Goal: Information Seeking & Learning: Learn about a topic

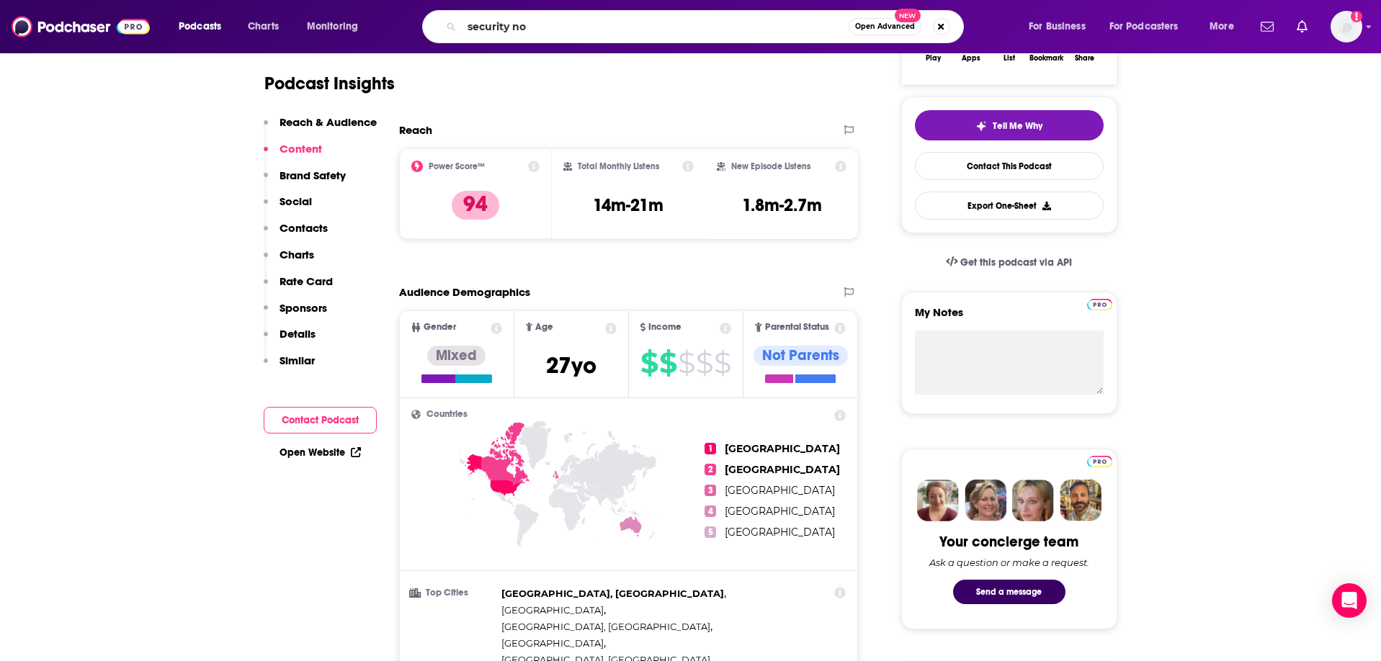
type input "security now"
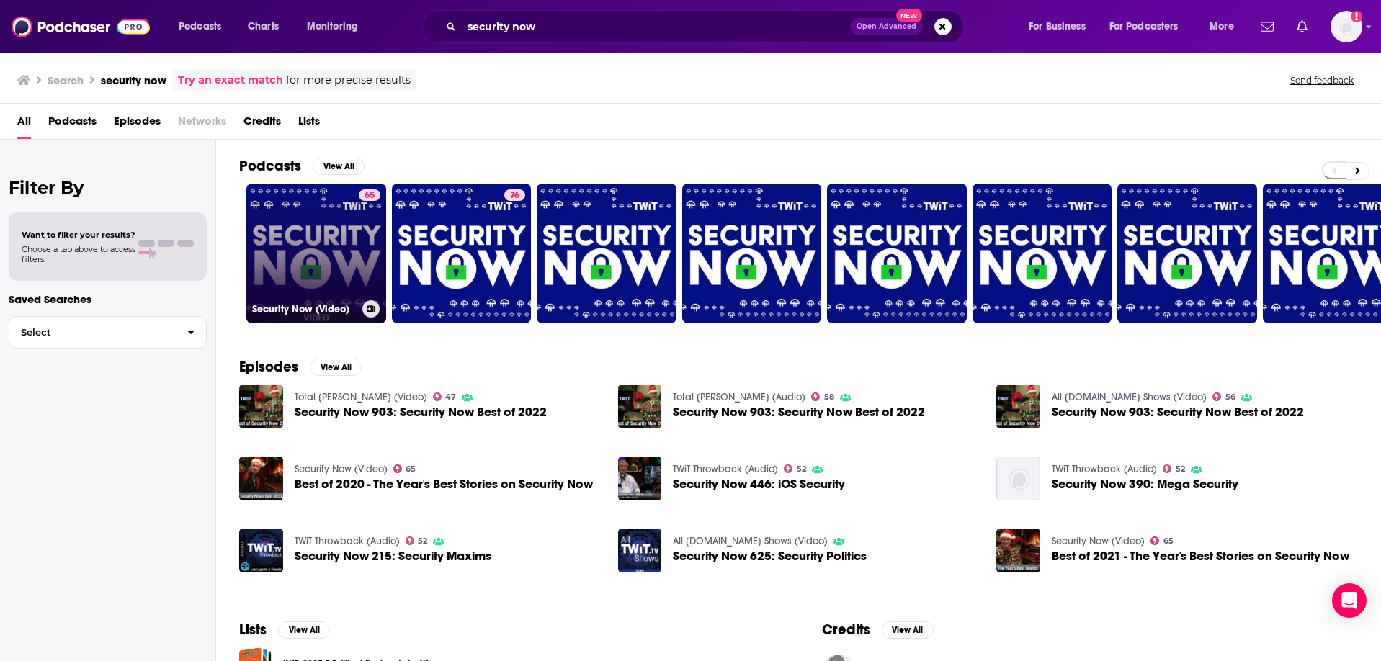
click at [294, 252] on link "65 Security Now (Video)" at bounding box center [316, 254] width 140 height 140
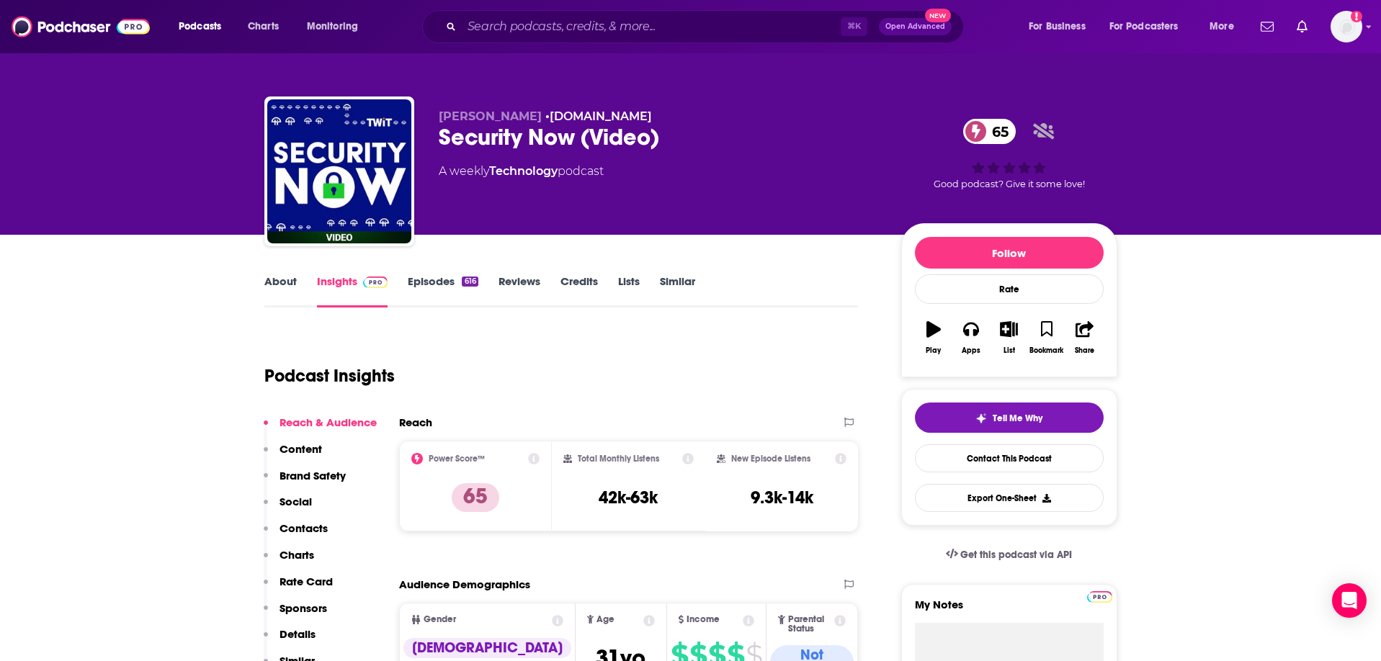
click at [286, 281] on link "About" at bounding box center [280, 290] width 32 height 33
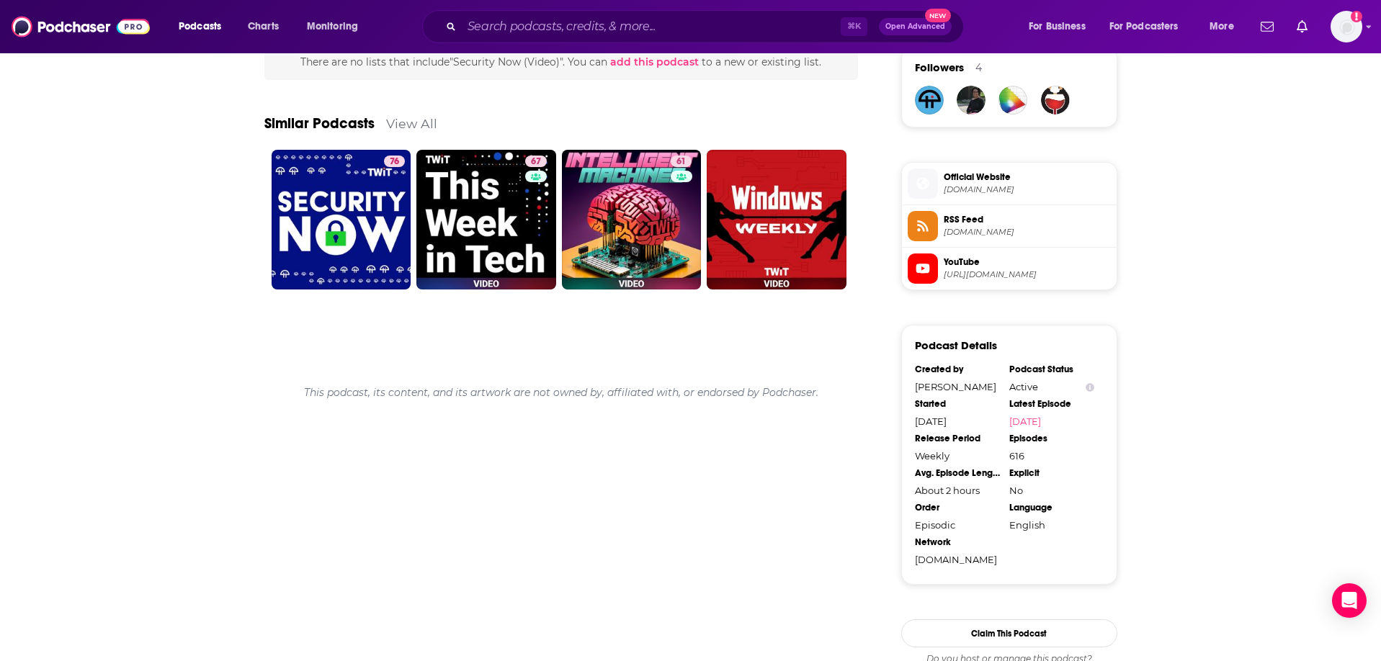
scroll to position [1065, 0]
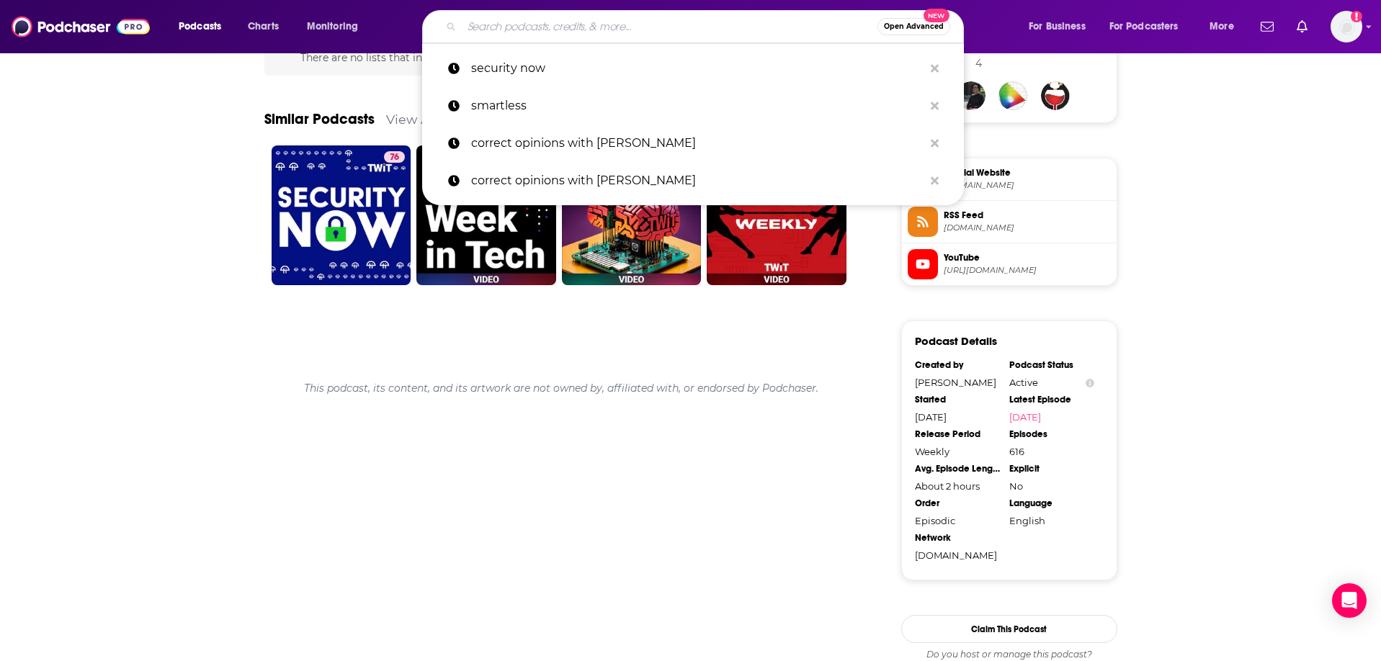
click at [555, 30] on input "Search podcasts, credits, & more..." at bounding box center [670, 26] width 416 height 23
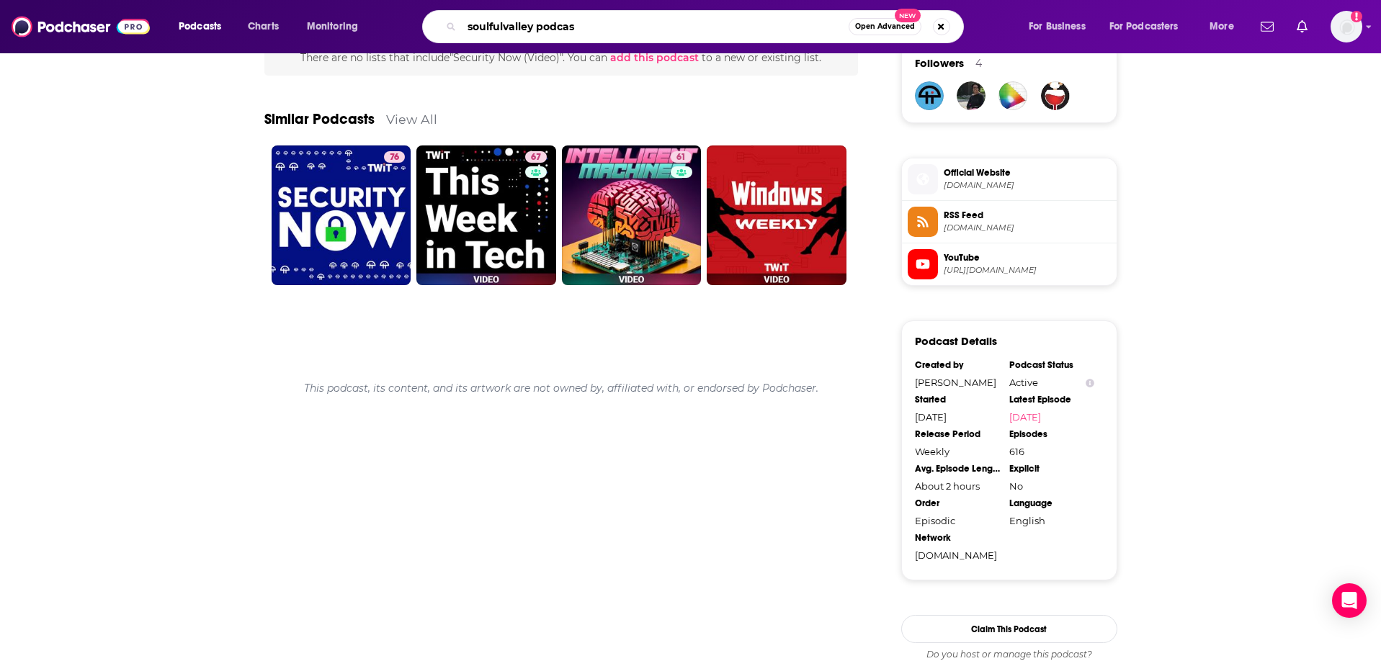
type input "soulfulvalley podcast"
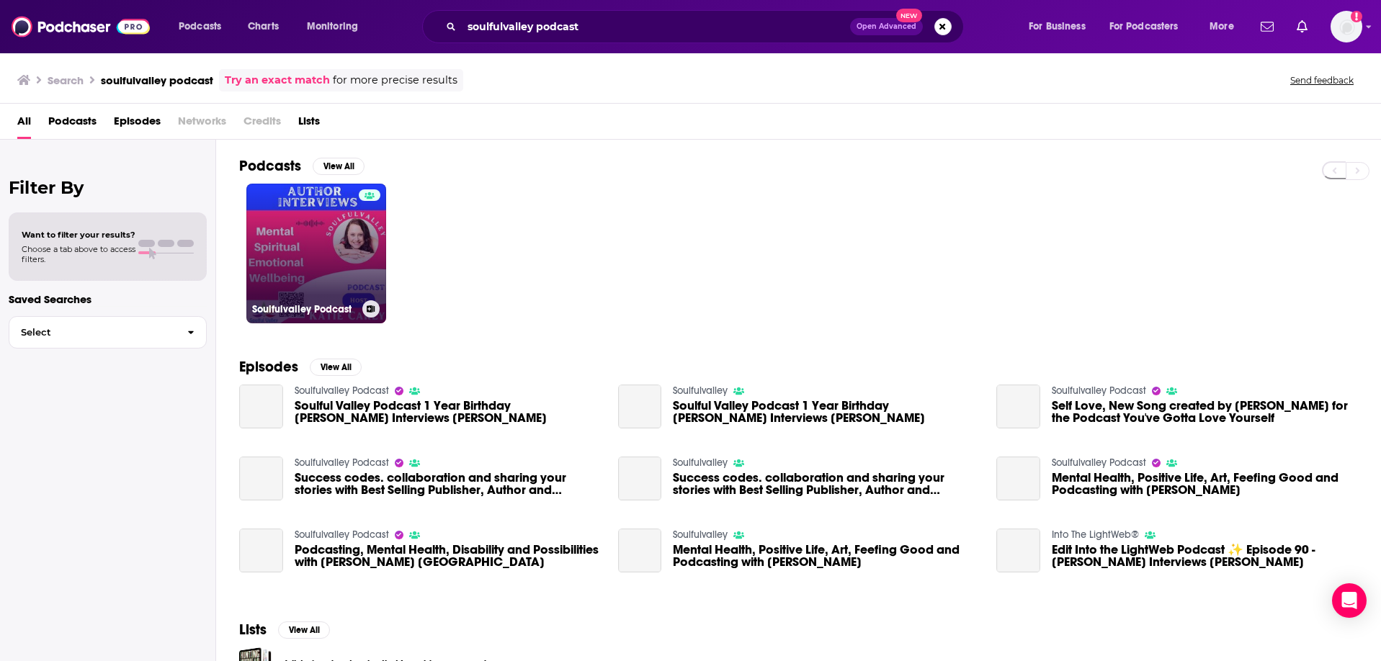
click at [333, 230] on link "Soulfulvalley Podcast" at bounding box center [316, 254] width 140 height 140
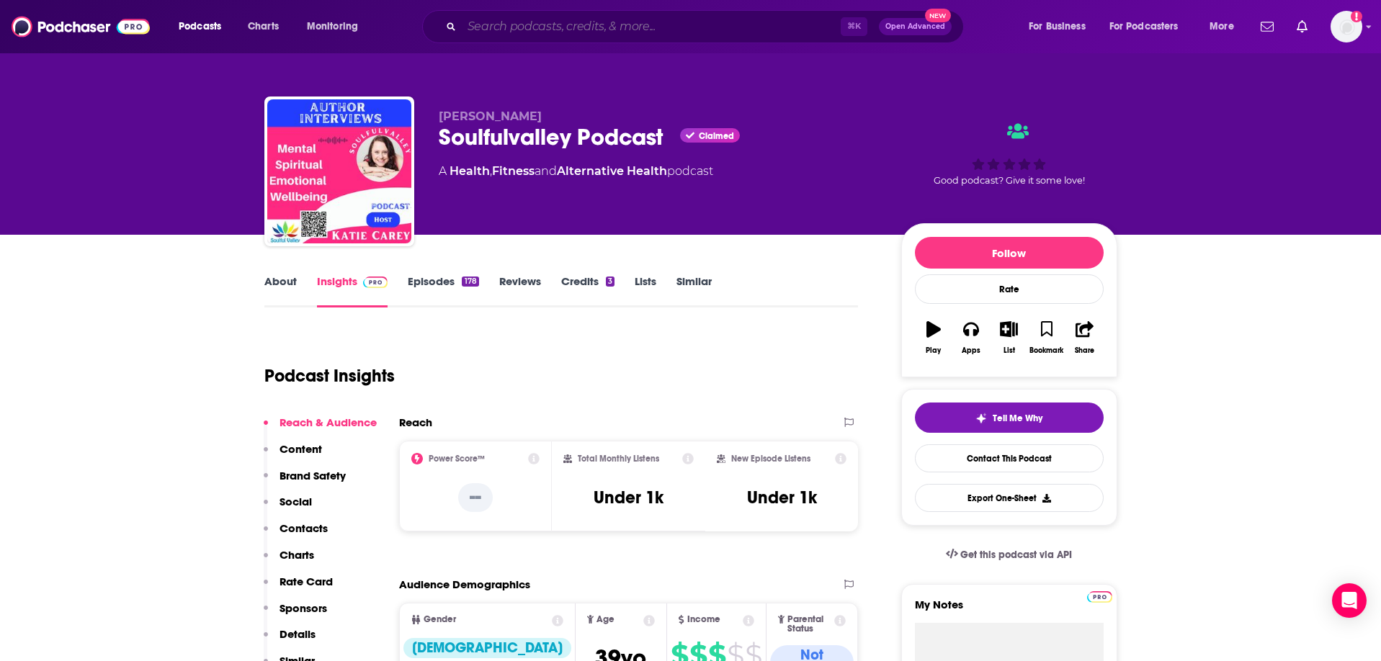
click at [534, 24] on input "Search podcasts, credits, & more..." at bounding box center [651, 26] width 379 height 23
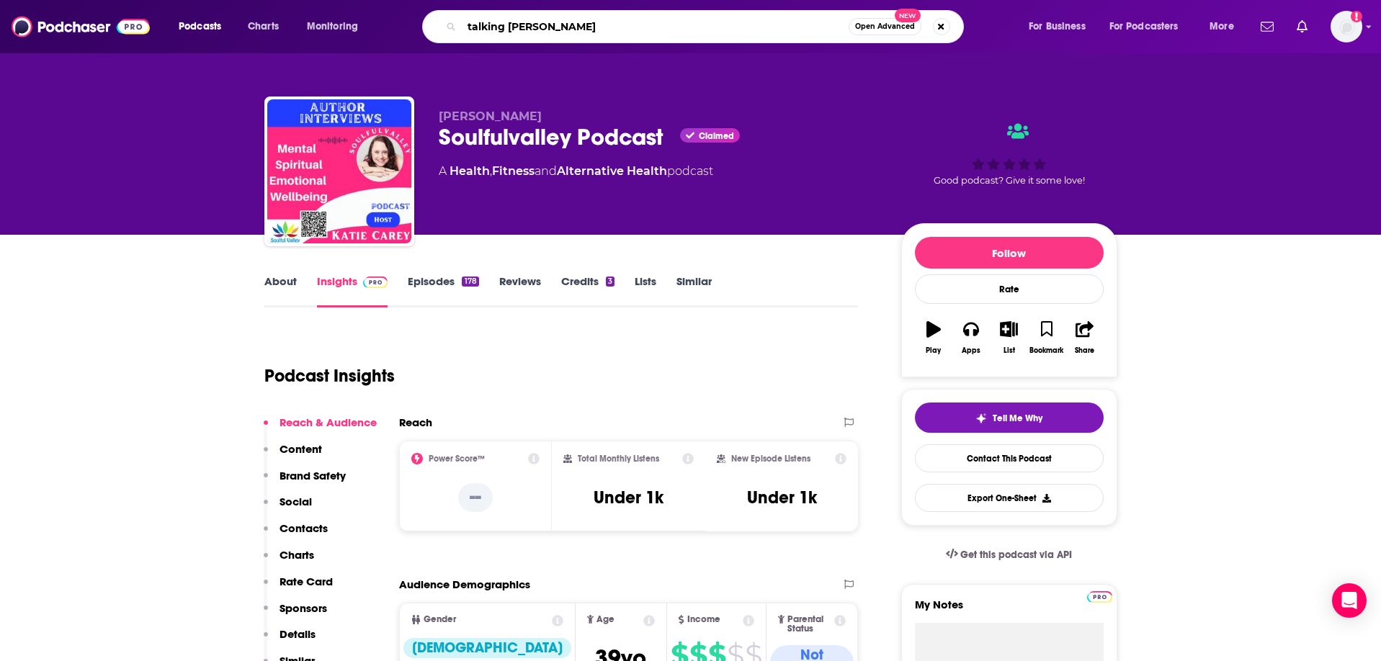
type input "talking simpsons"
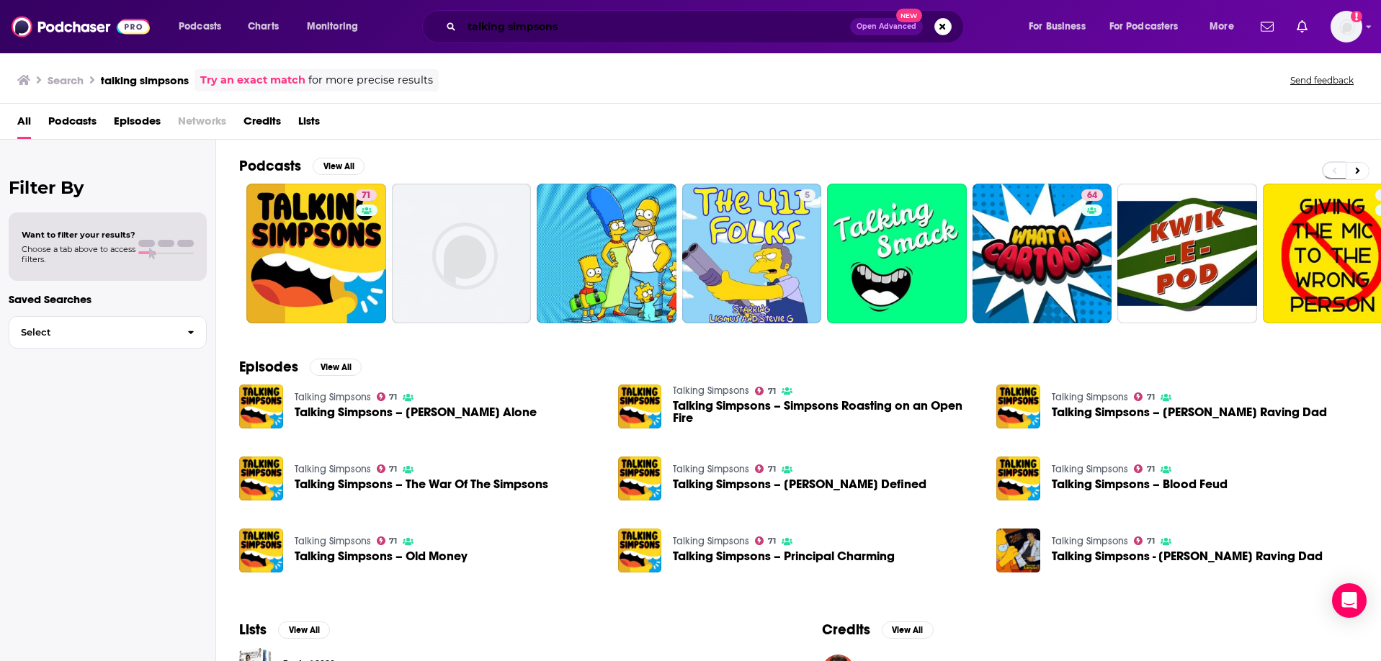
click at [624, 27] on input "talking simpsons" at bounding box center [656, 26] width 388 height 23
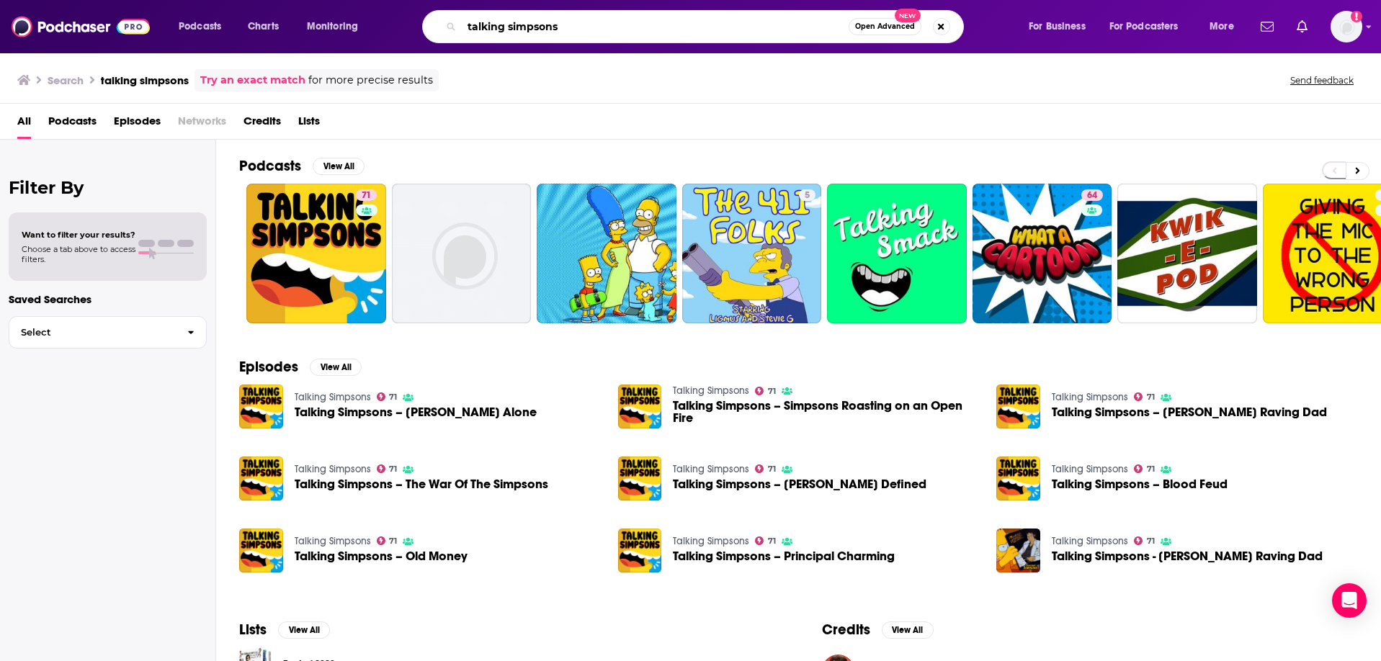
click at [624, 27] on input "talking simpsons" at bounding box center [655, 26] width 387 height 23
type input "the [PERSON_NAME]"
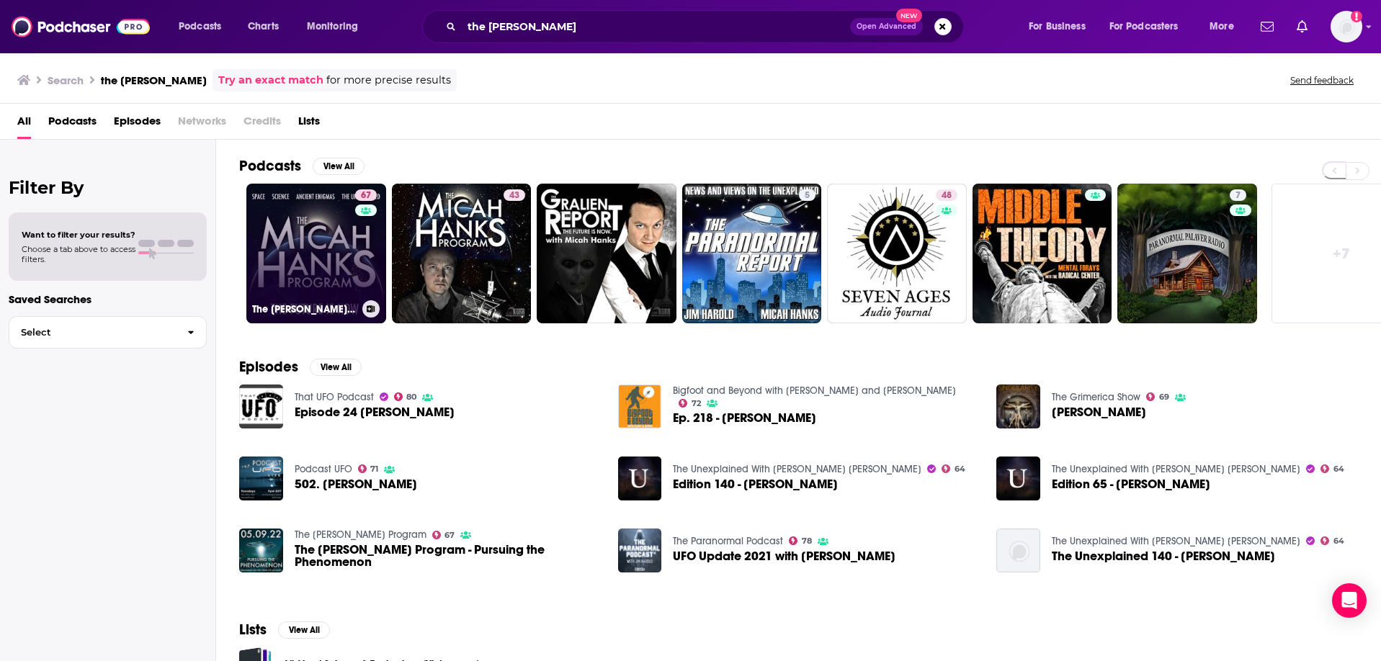
click at [328, 243] on link "67 The [PERSON_NAME] Program" at bounding box center [316, 254] width 140 height 140
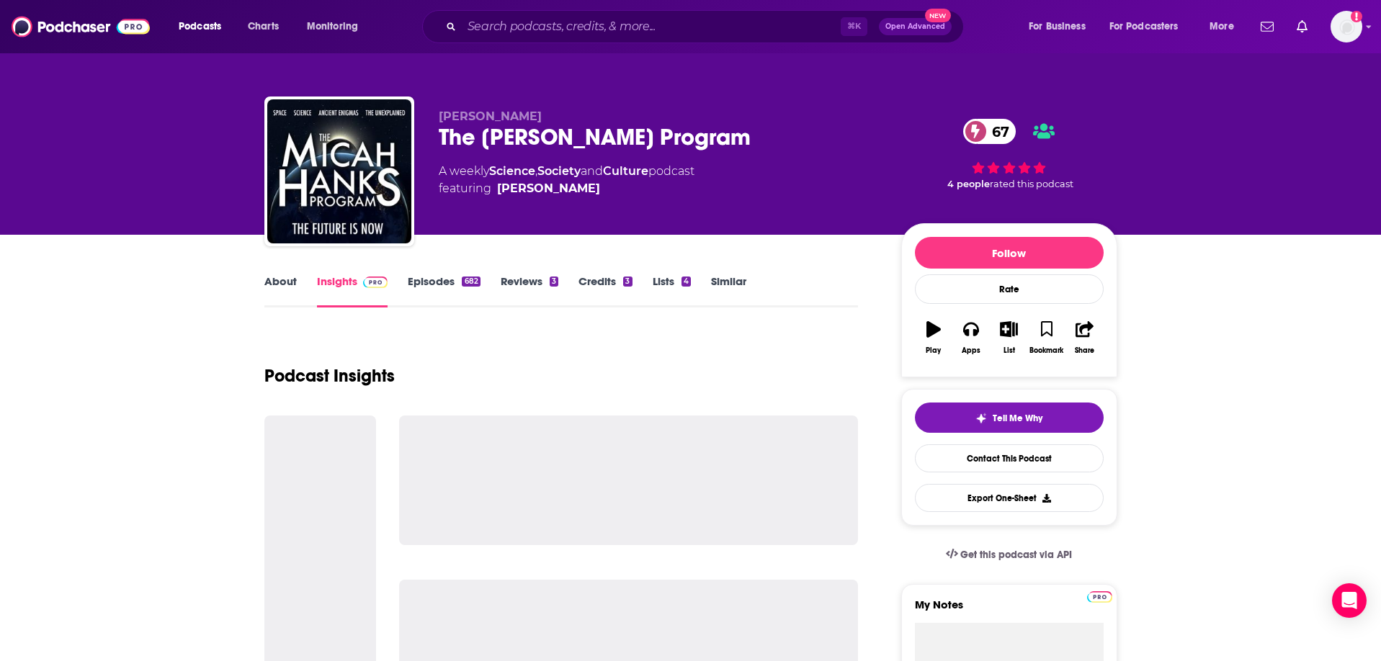
click at [421, 286] on link "Episodes 682" at bounding box center [444, 290] width 72 height 33
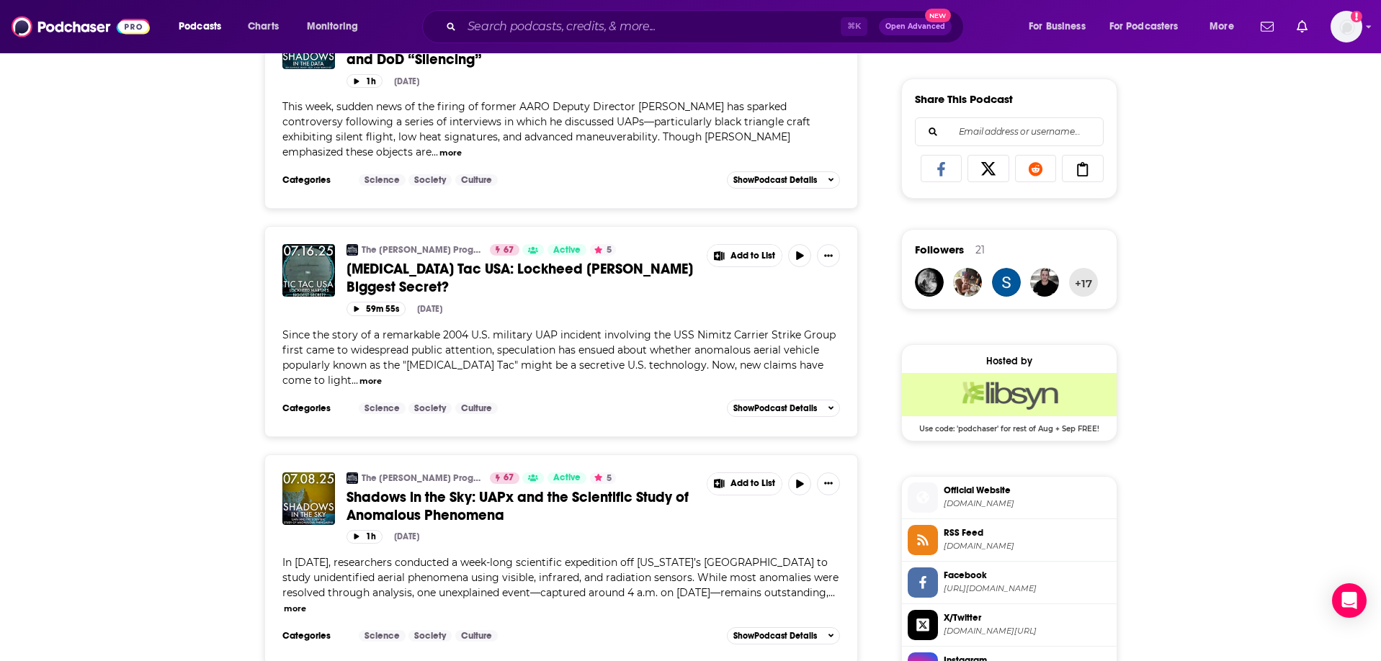
scroll to position [952, 0]
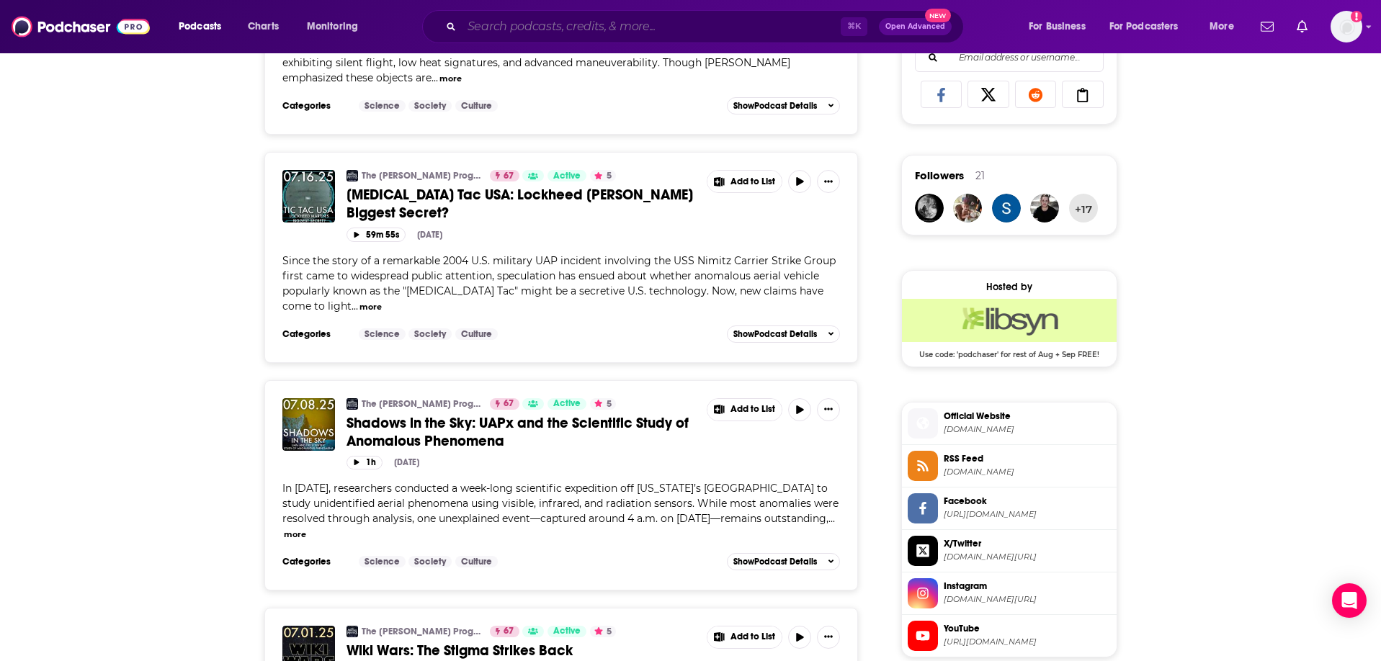
click at [547, 33] on input "Search podcasts, credits, & more..." at bounding box center [651, 26] width 379 height 23
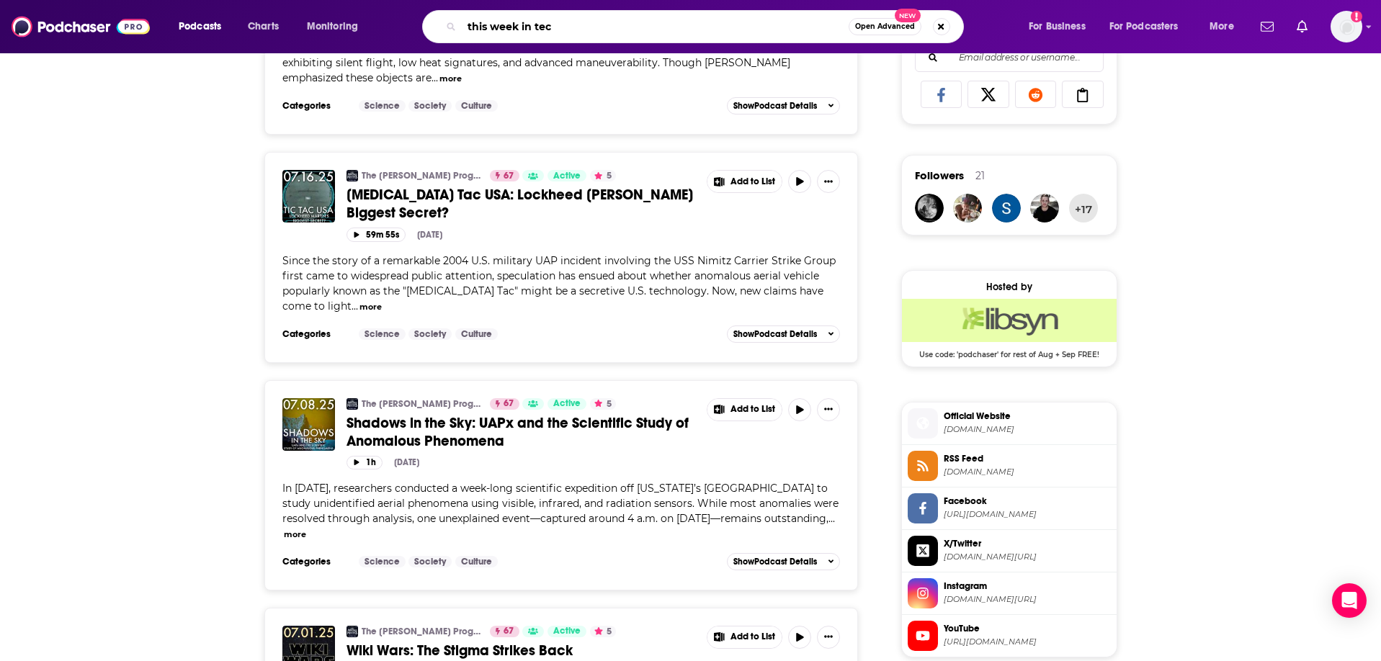
type input "this week in tech"
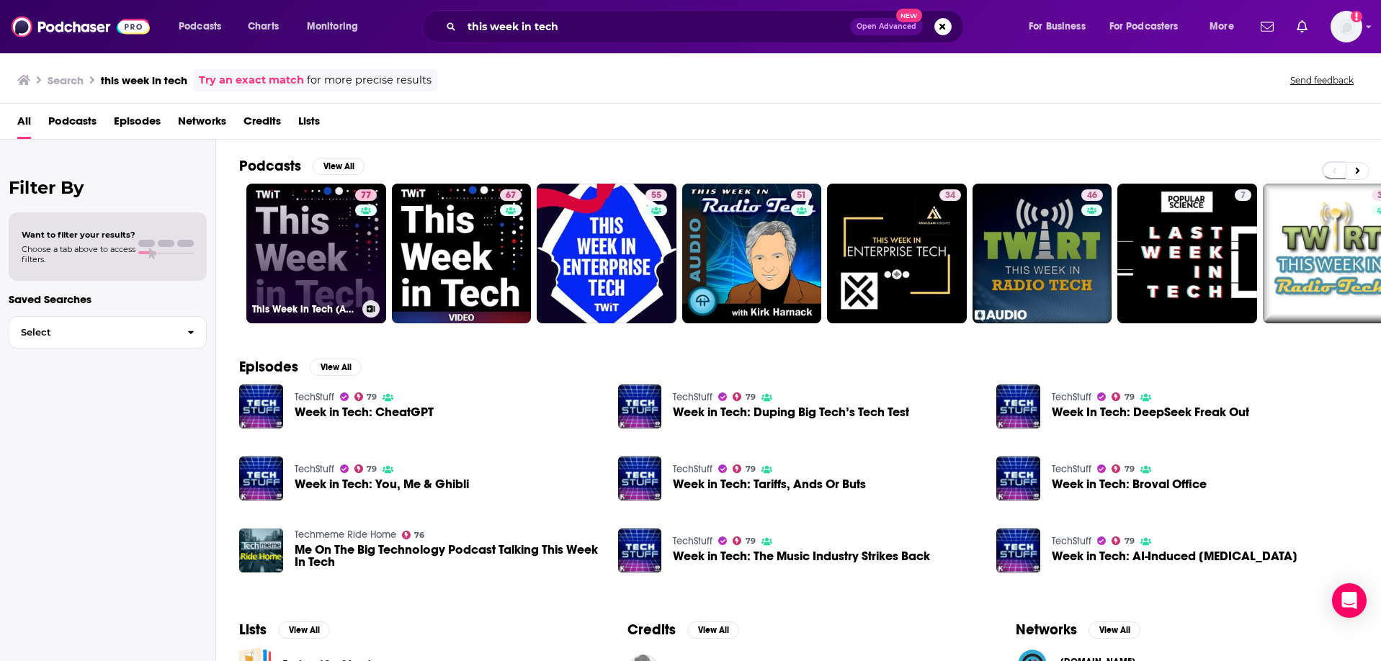
click at [316, 259] on link "77 This Week in Tech (Audio)" at bounding box center [316, 254] width 140 height 140
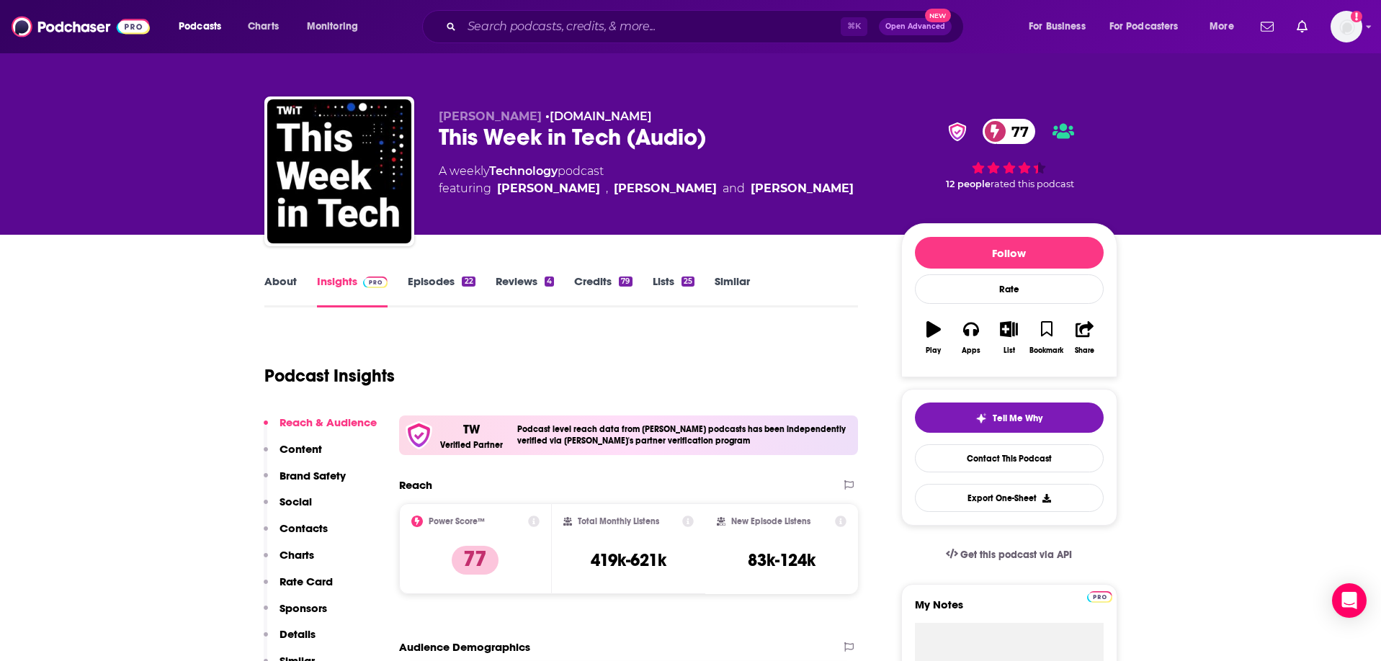
click at [285, 282] on link "About" at bounding box center [280, 290] width 32 height 33
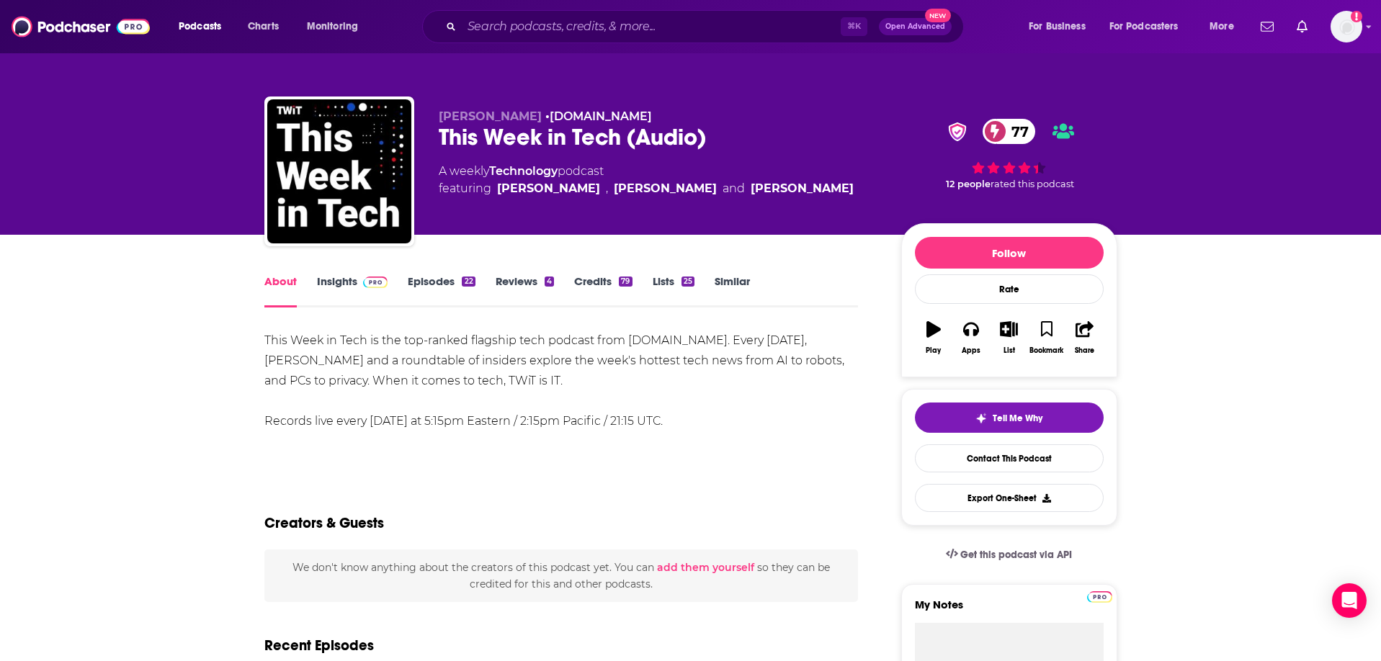
click at [429, 278] on link "Episodes 22" at bounding box center [441, 290] width 67 height 33
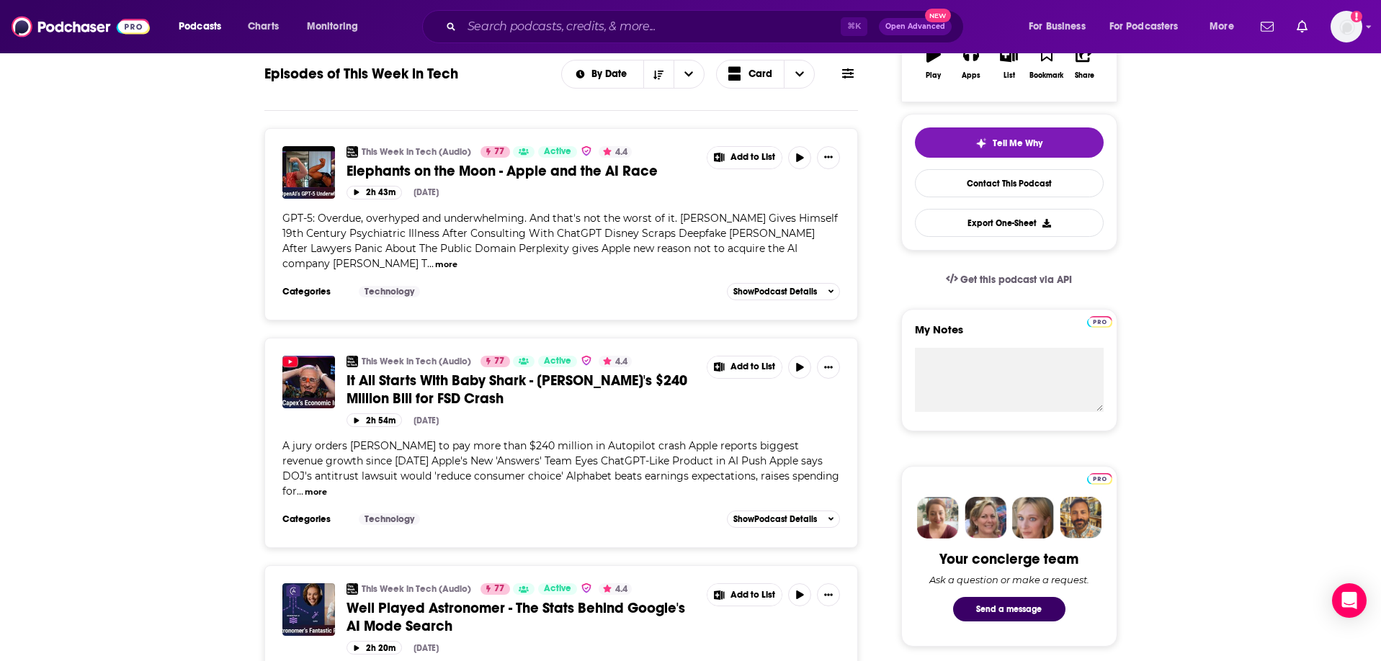
scroll to position [278, 0]
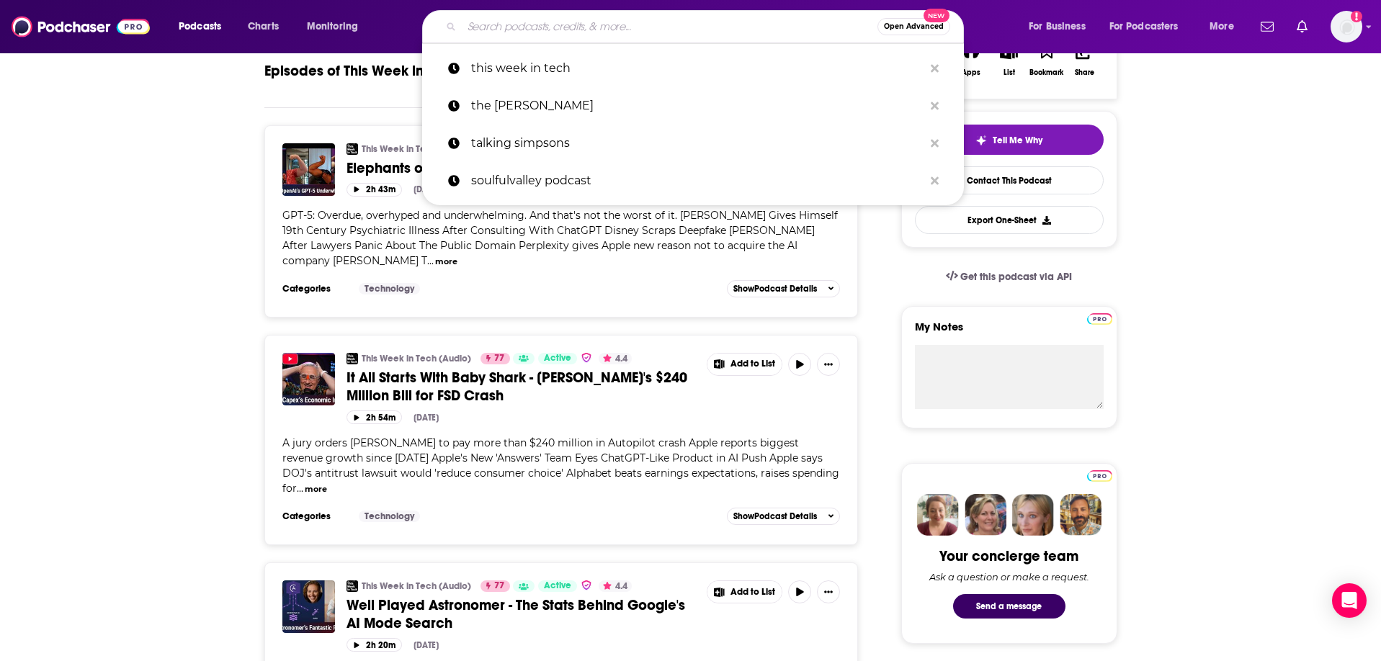
click at [657, 32] on input "Search podcasts, credits, & more..." at bounding box center [670, 26] width 416 height 23
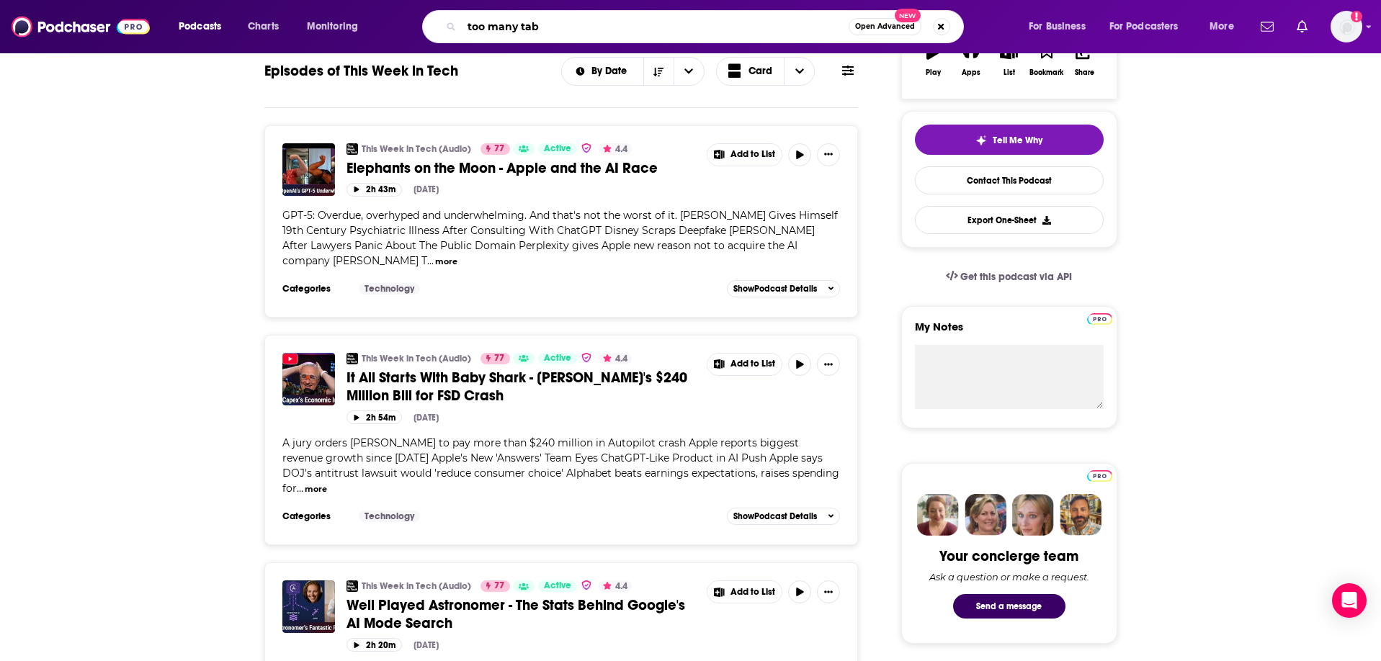
type input "too many tabs"
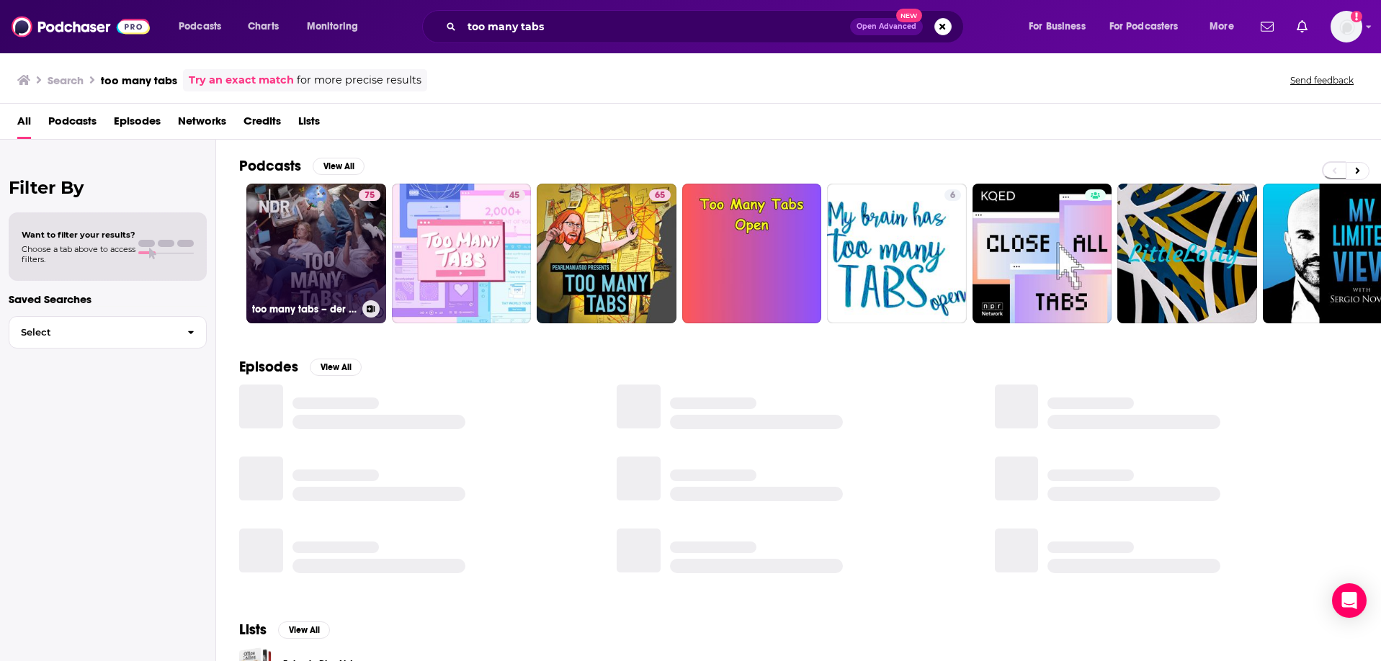
click at [357, 222] on link "75 too many tabs – der Podcast" at bounding box center [316, 254] width 140 height 140
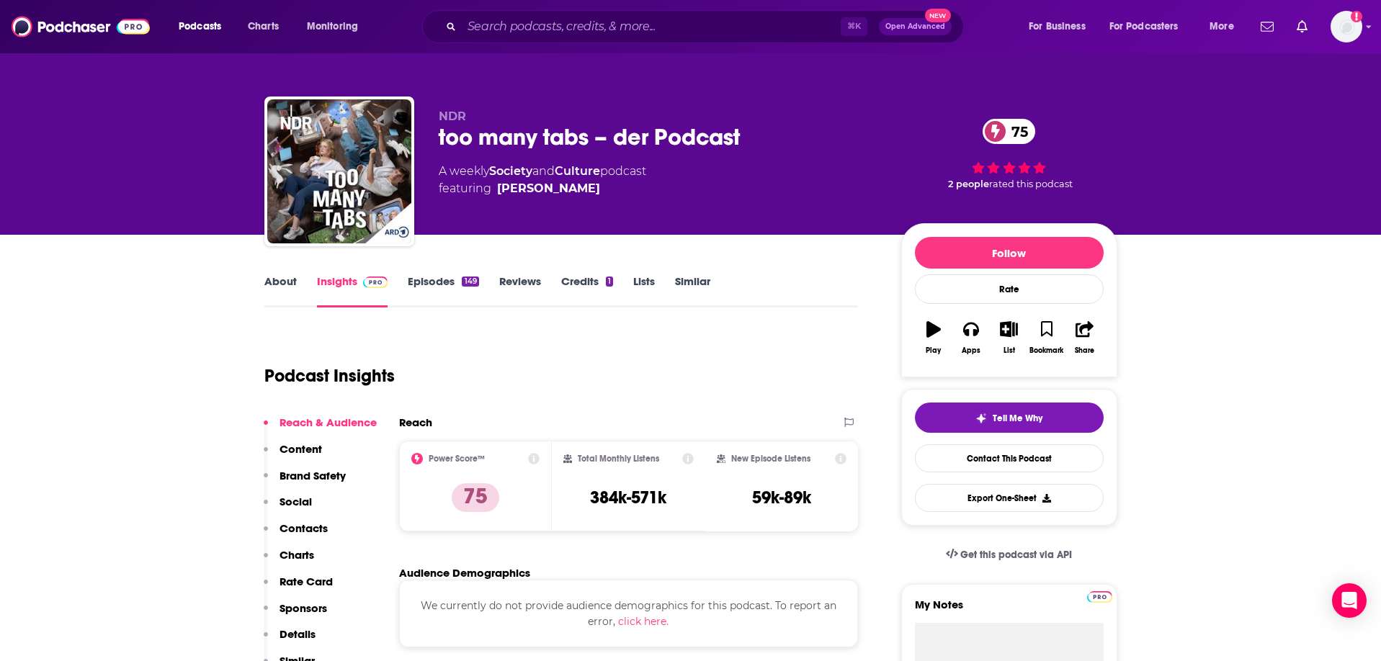
click at [443, 276] on link "Episodes 149" at bounding box center [443, 290] width 71 height 33
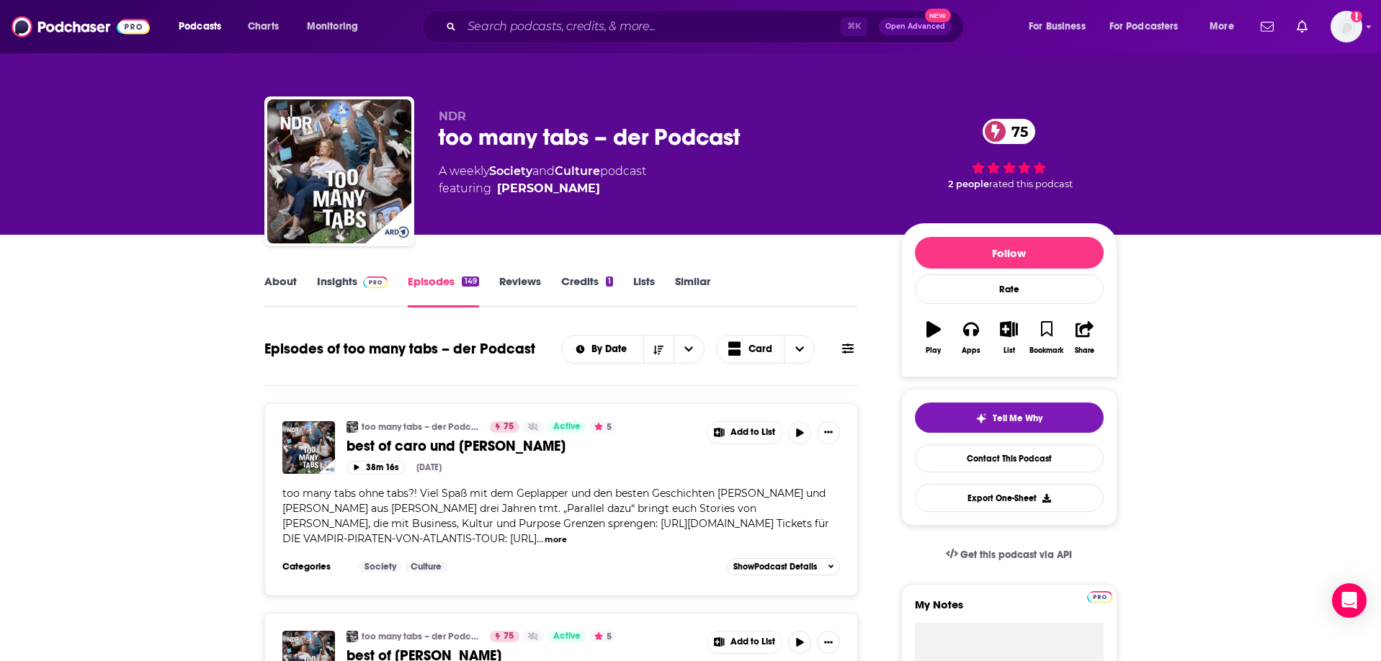
click at [279, 278] on link "About" at bounding box center [280, 290] width 32 height 33
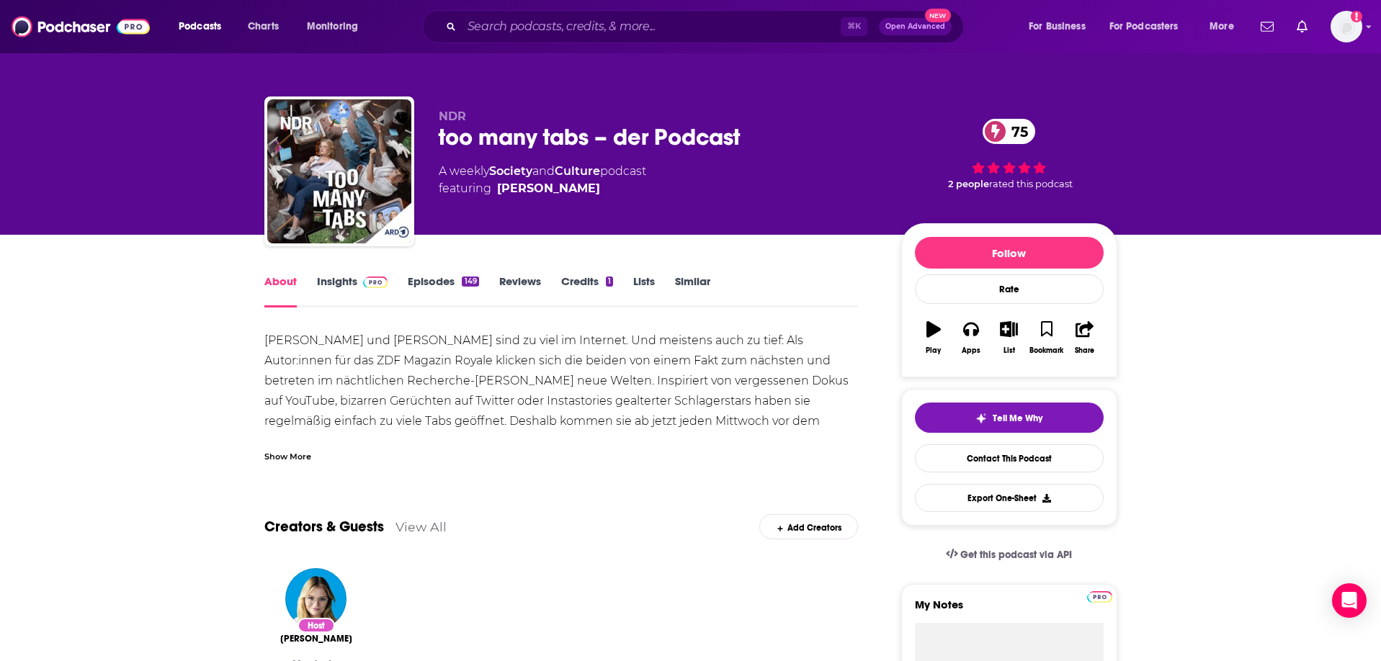
click at [429, 283] on link "Episodes 149" at bounding box center [443, 290] width 71 height 33
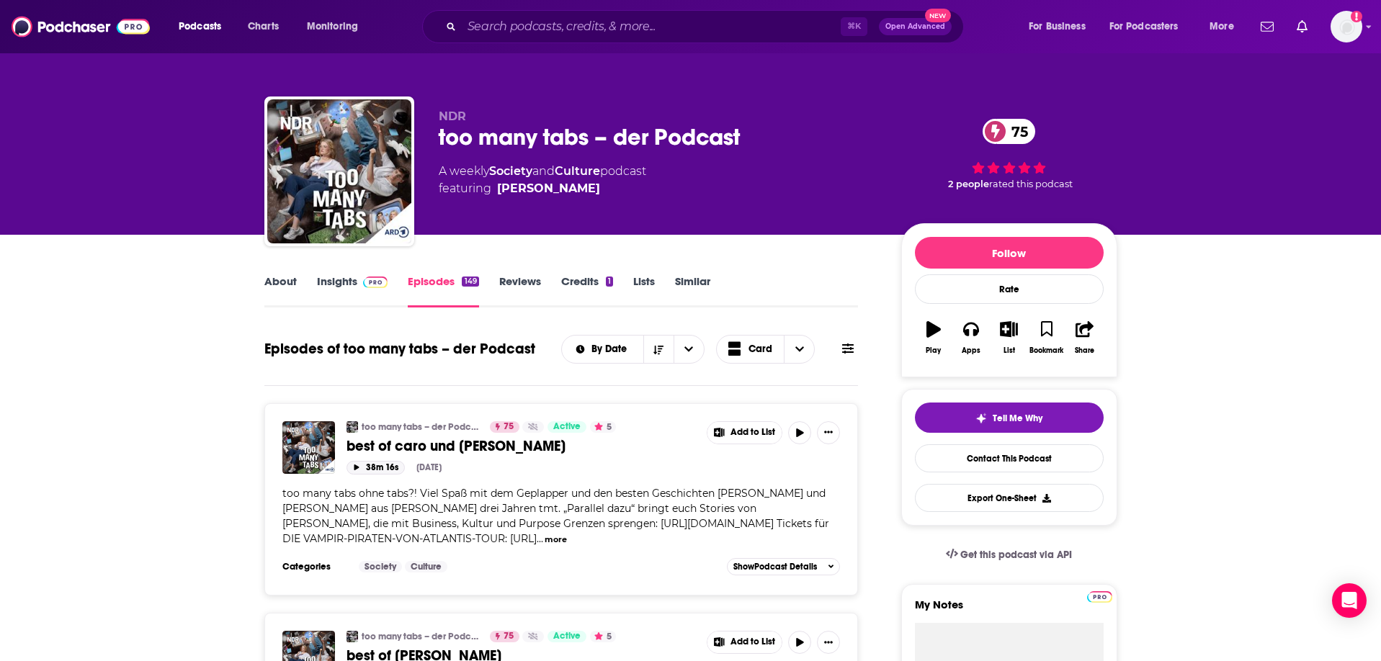
click at [374, 465] on button "38m 16s" at bounding box center [375, 468] width 58 height 14
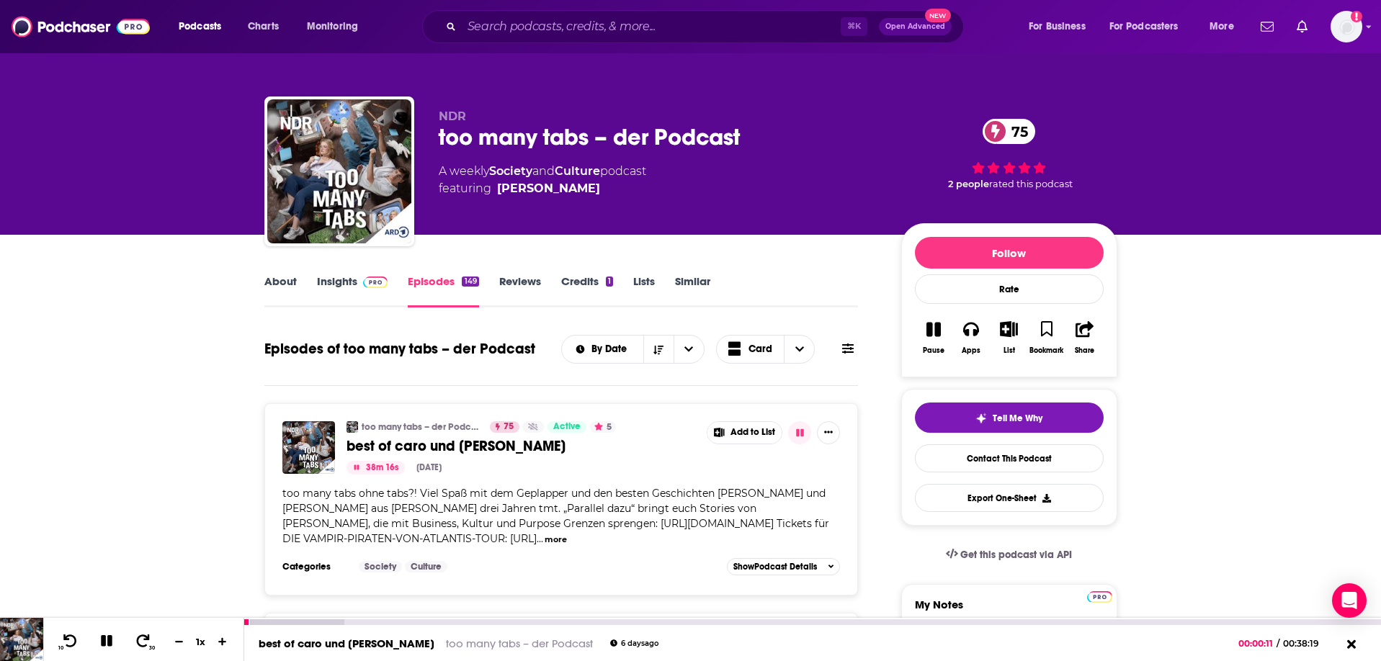
click at [108, 640] on icon at bounding box center [107, 641] width 12 height 12
click at [638, 27] on input "Search podcasts, credits, & more..." at bounding box center [651, 26] width 379 height 23
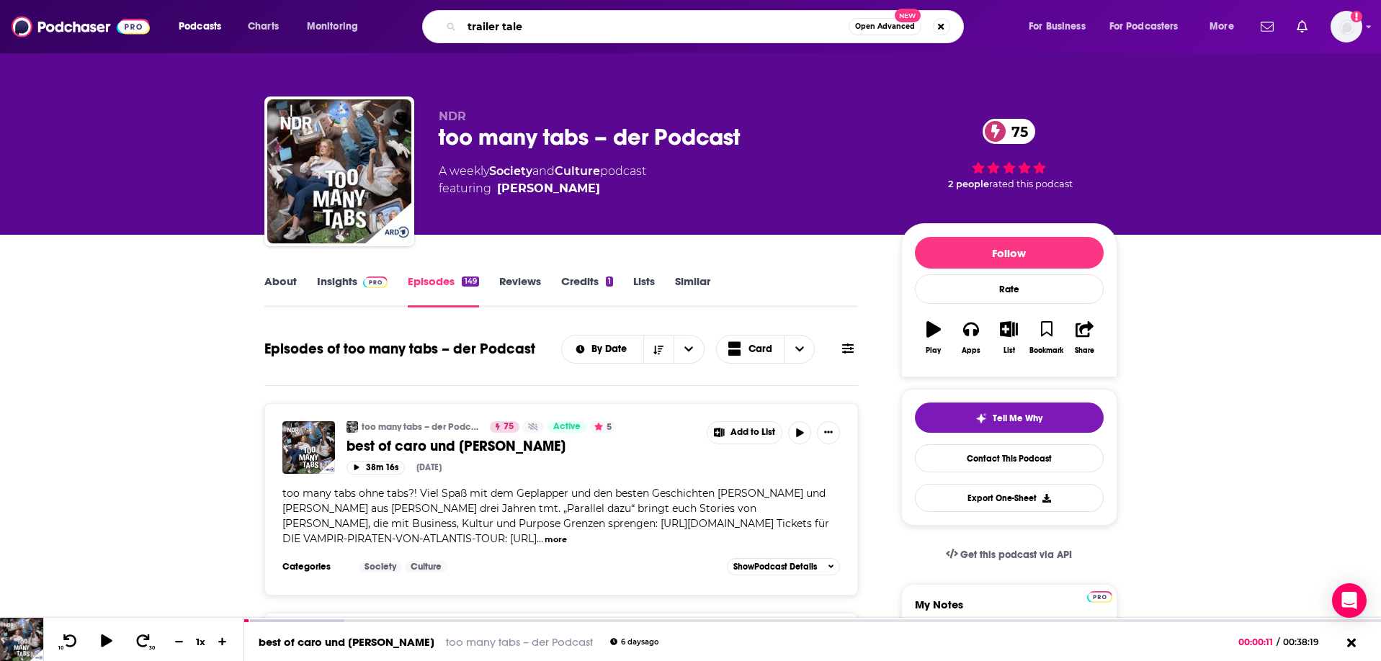
type input "trailer tales"
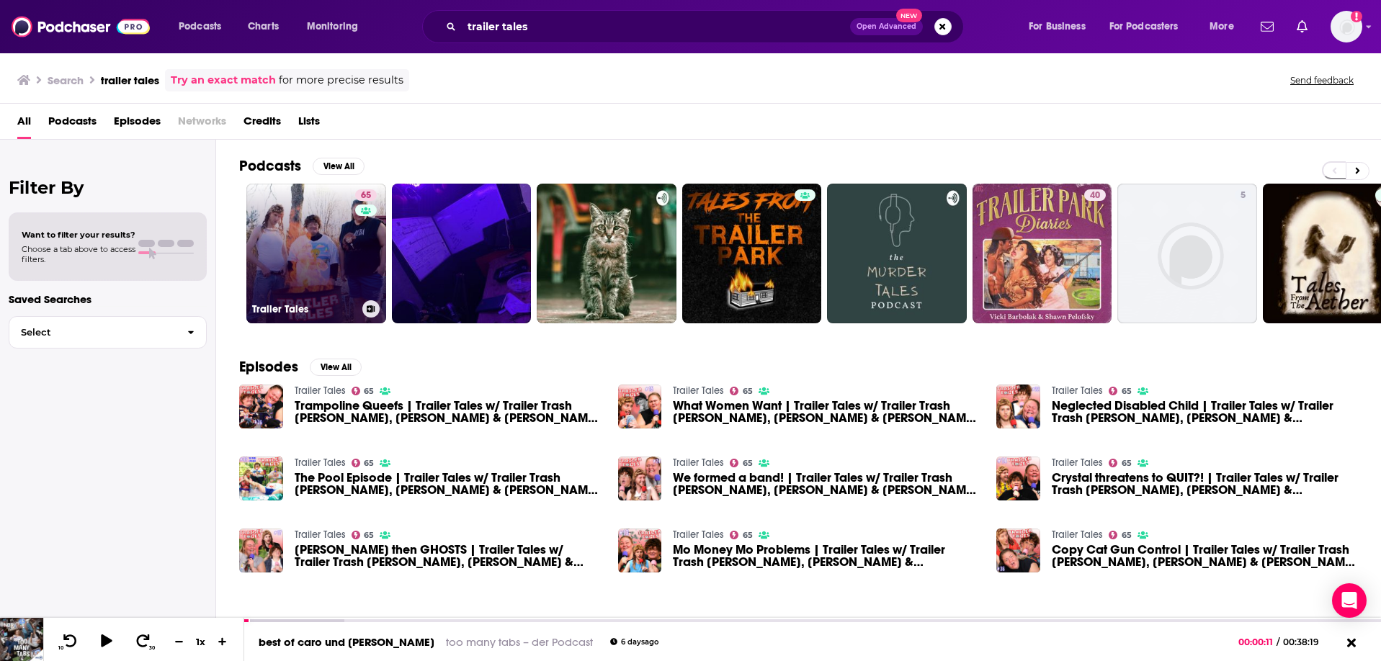
click at [323, 266] on link "65 Trailer Tales" at bounding box center [316, 254] width 140 height 140
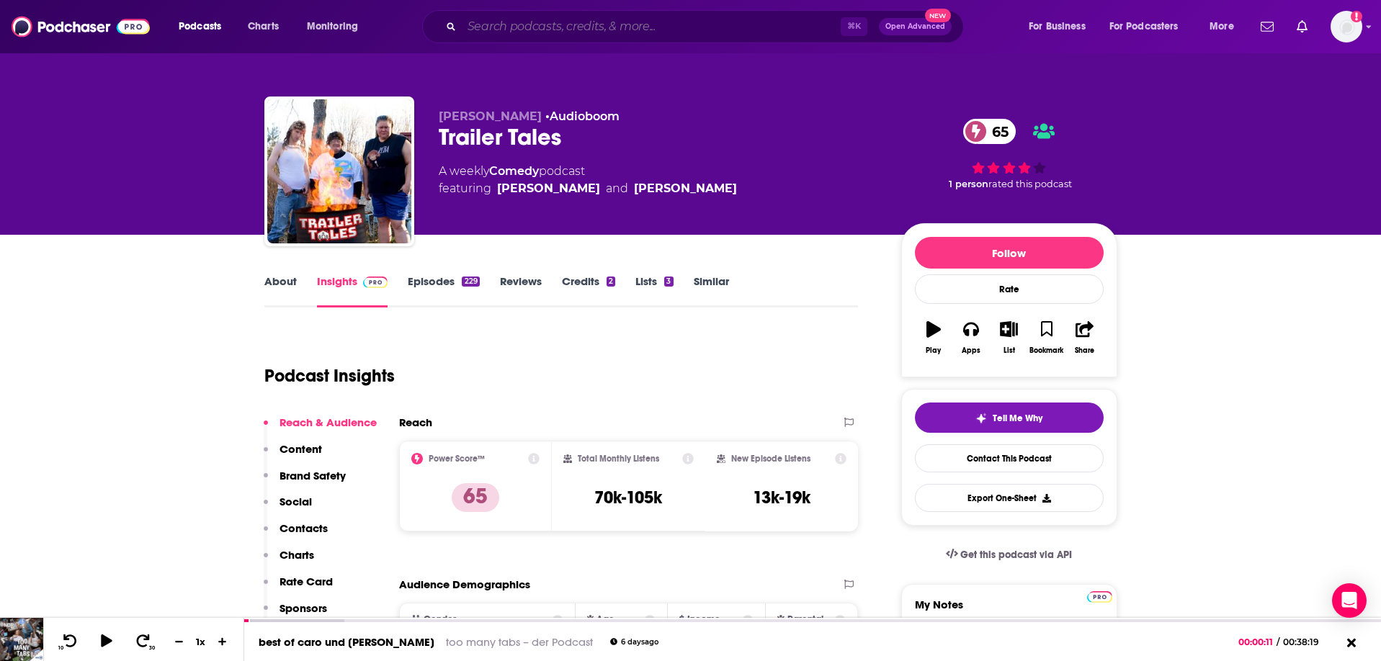
click at [533, 17] on input "Search podcasts, credits, & more..." at bounding box center [651, 26] width 379 height 23
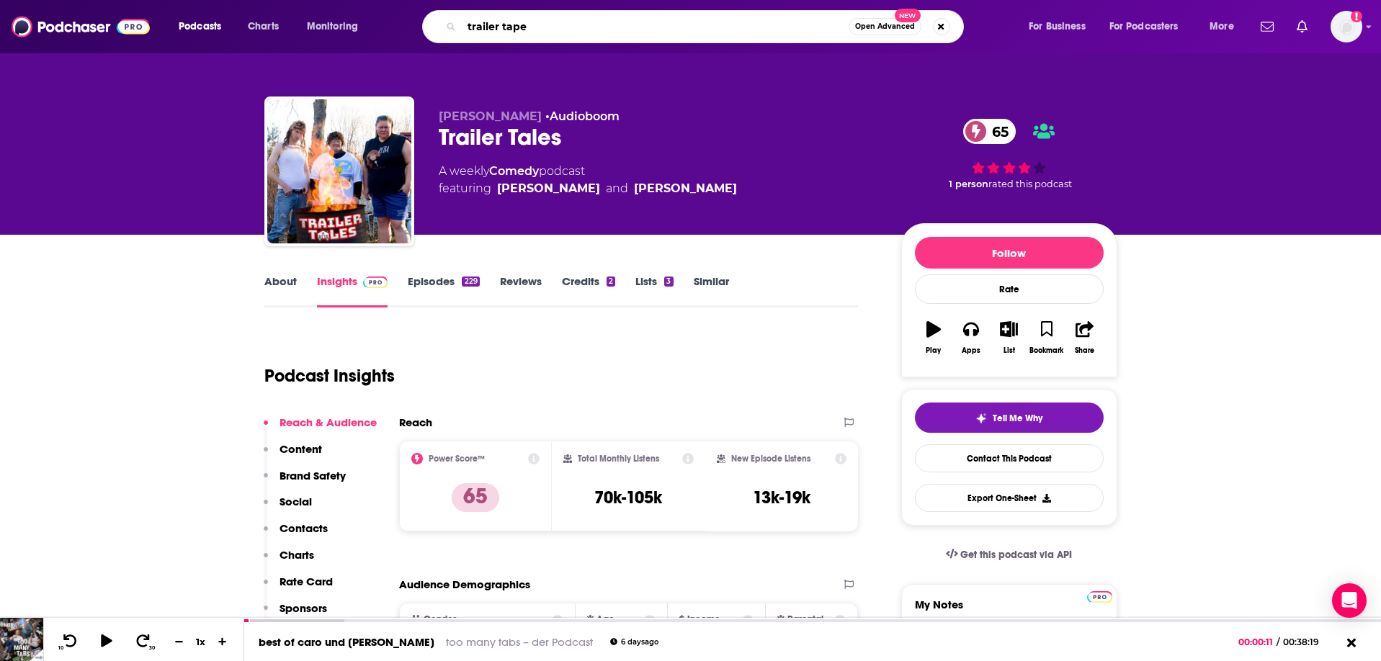
type input "trailer tapes"
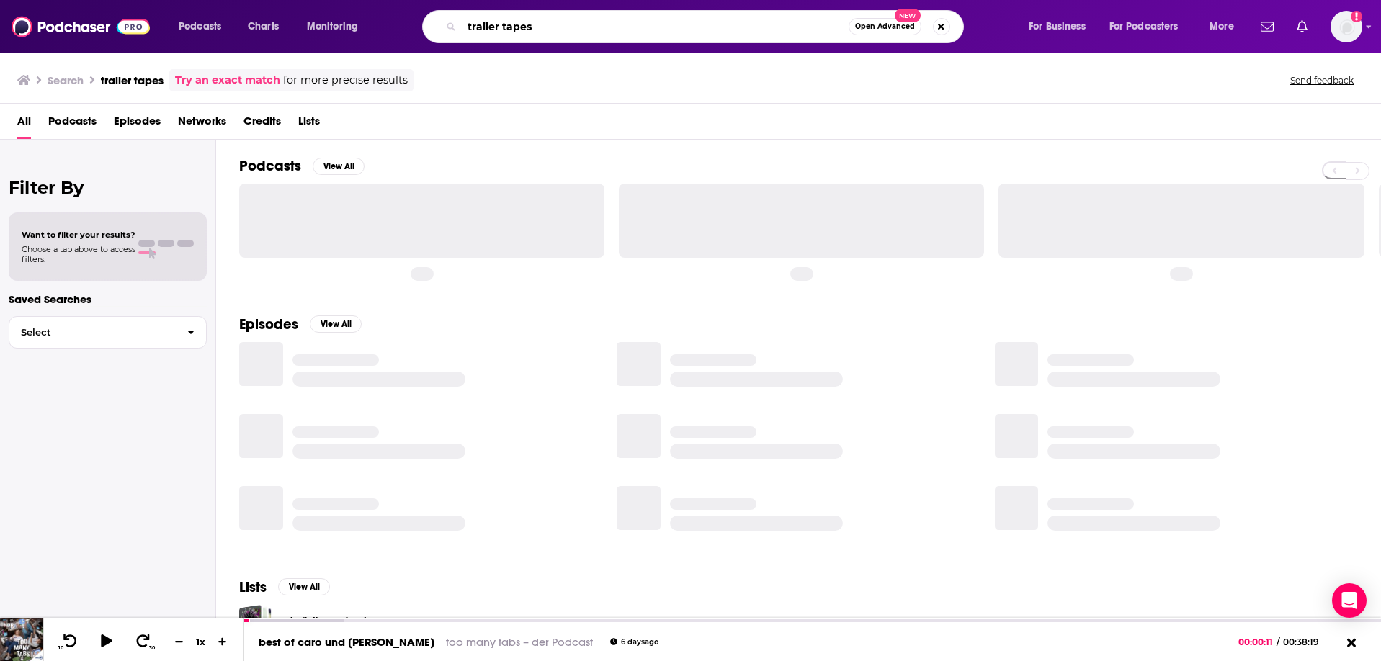
click at [532, 27] on input "trailer tapes" at bounding box center [655, 26] width 387 height 23
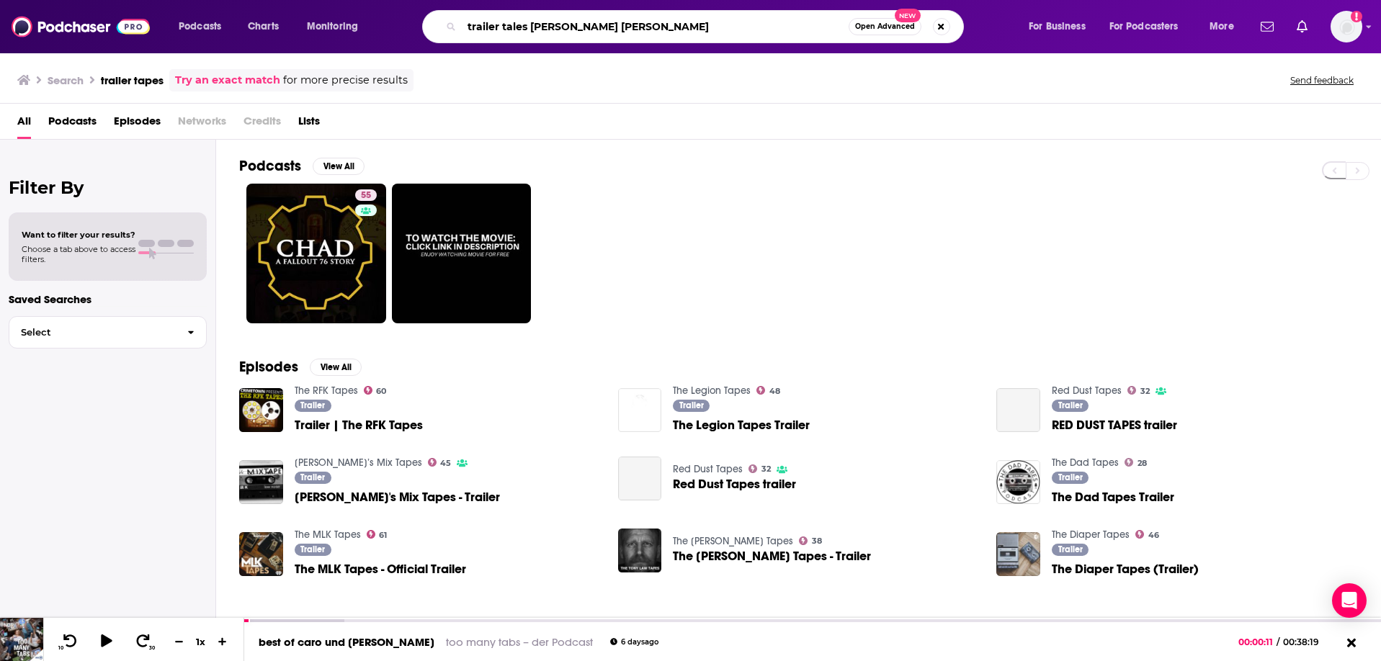
type input "trailer tales [PERSON_NAME] [PERSON_NAME]"
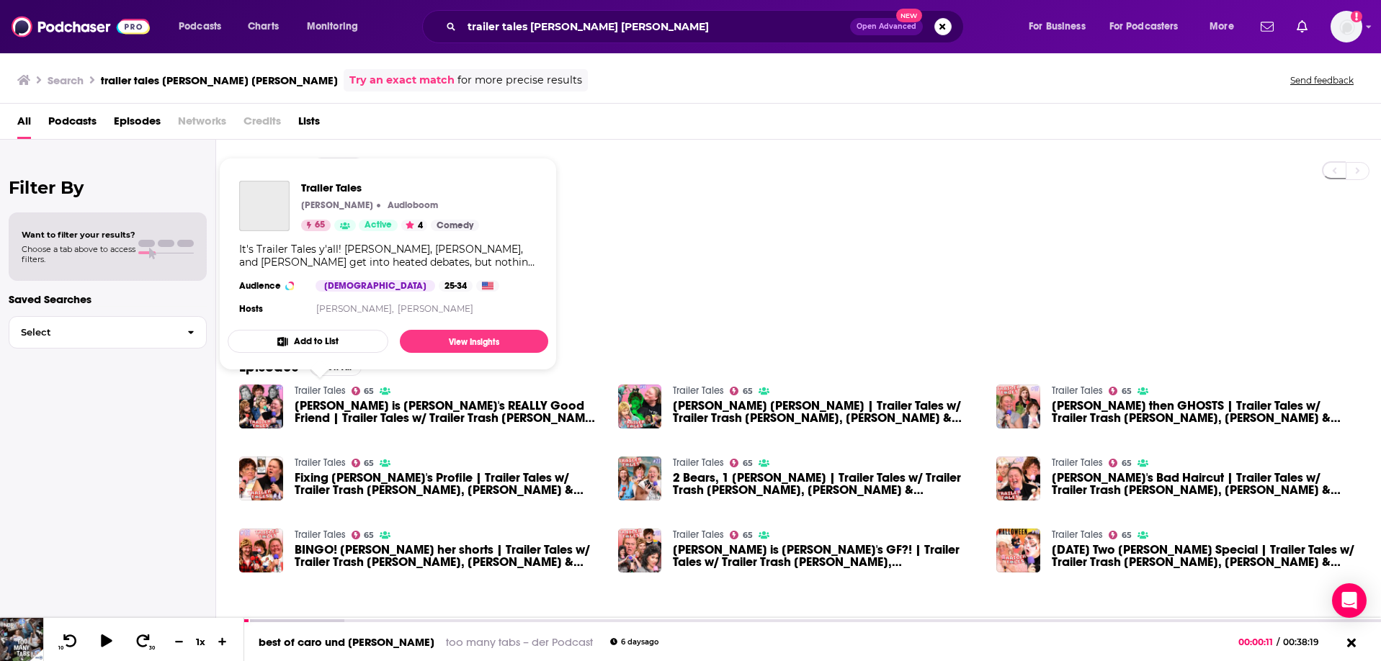
click at [323, 387] on link "Trailer Tales" at bounding box center [320, 391] width 51 height 12
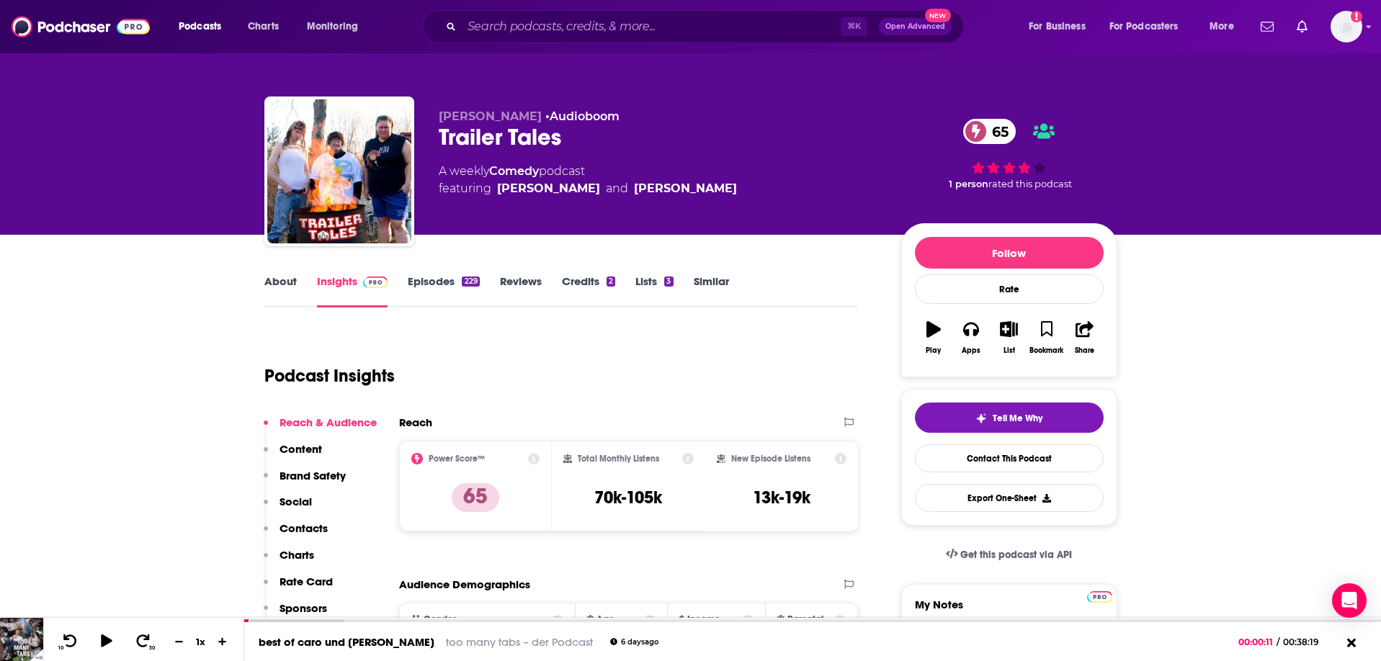
click at [417, 279] on link "Episodes 229" at bounding box center [443, 290] width 71 height 33
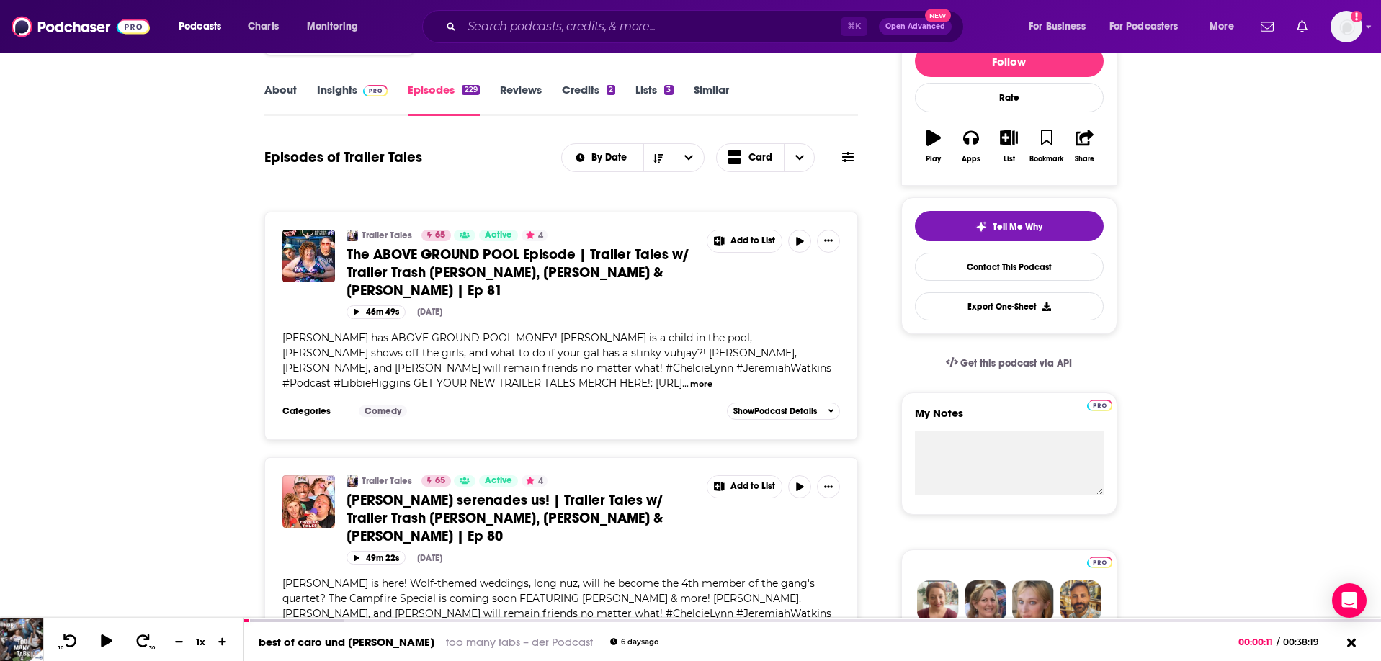
scroll to position [192, 0]
click at [514, 22] on input "Search podcasts, credits, & more..." at bounding box center [651, 26] width 379 height 23
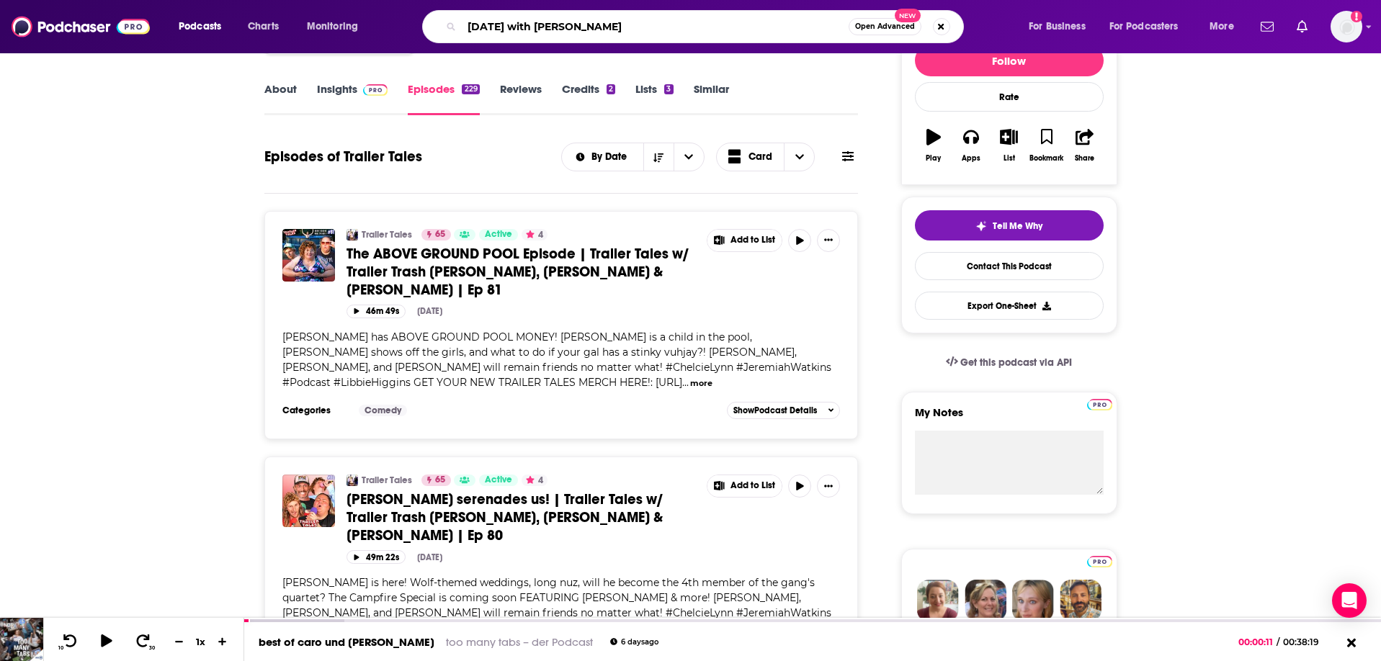
type input "[DATE] with stories"
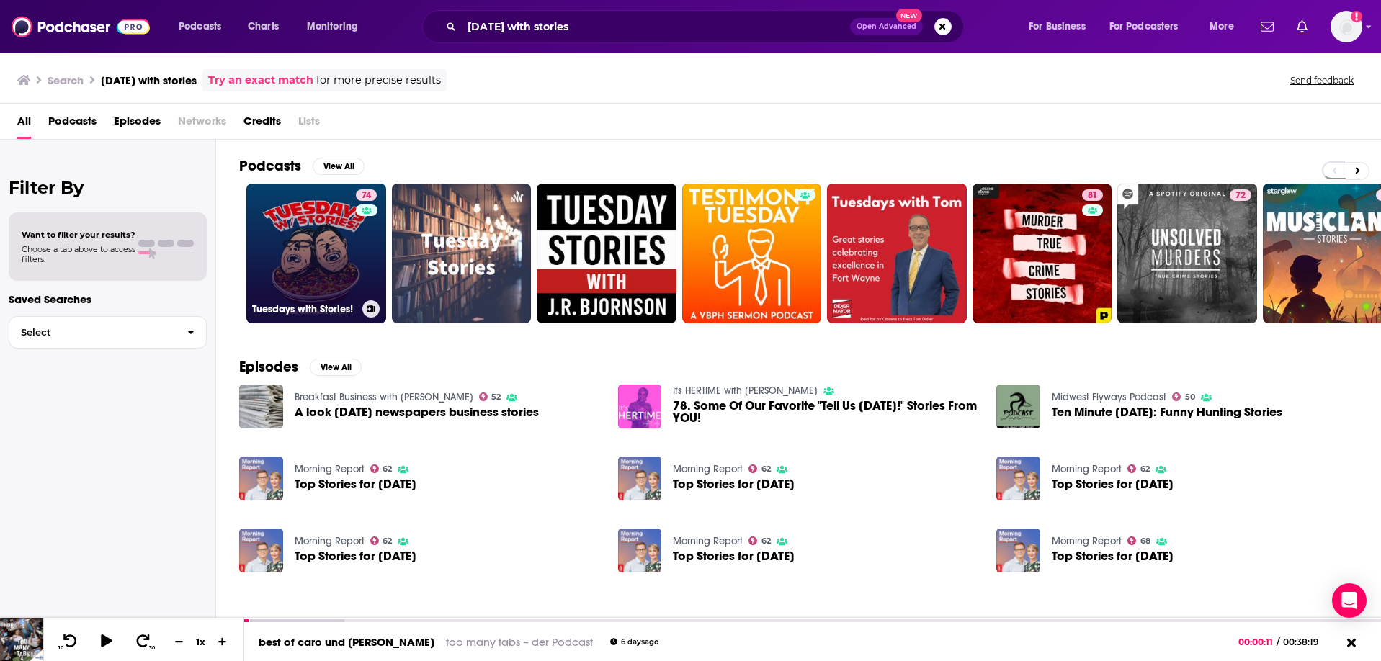
click at [312, 219] on link "74 Tuesdays with Stories!" at bounding box center [316, 254] width 140 height 140
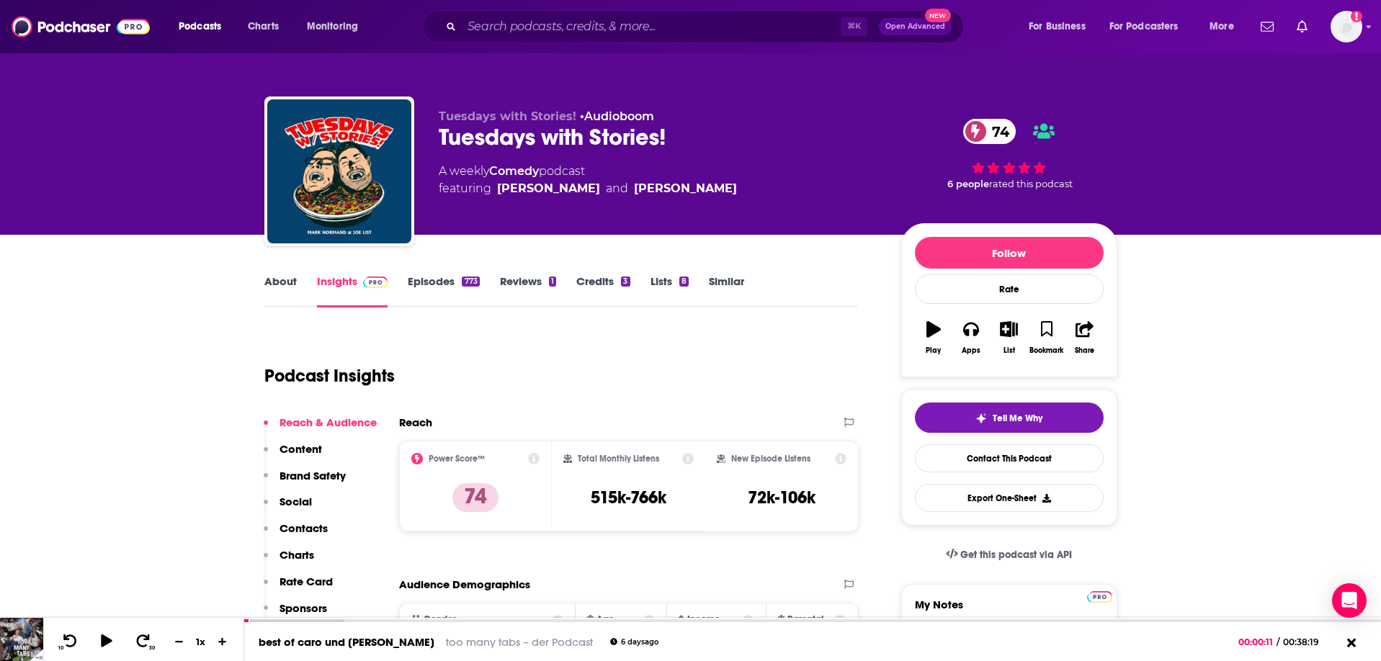
click at [290, 284] on link "About" at bounding box center [280, 290] width 32 height 33
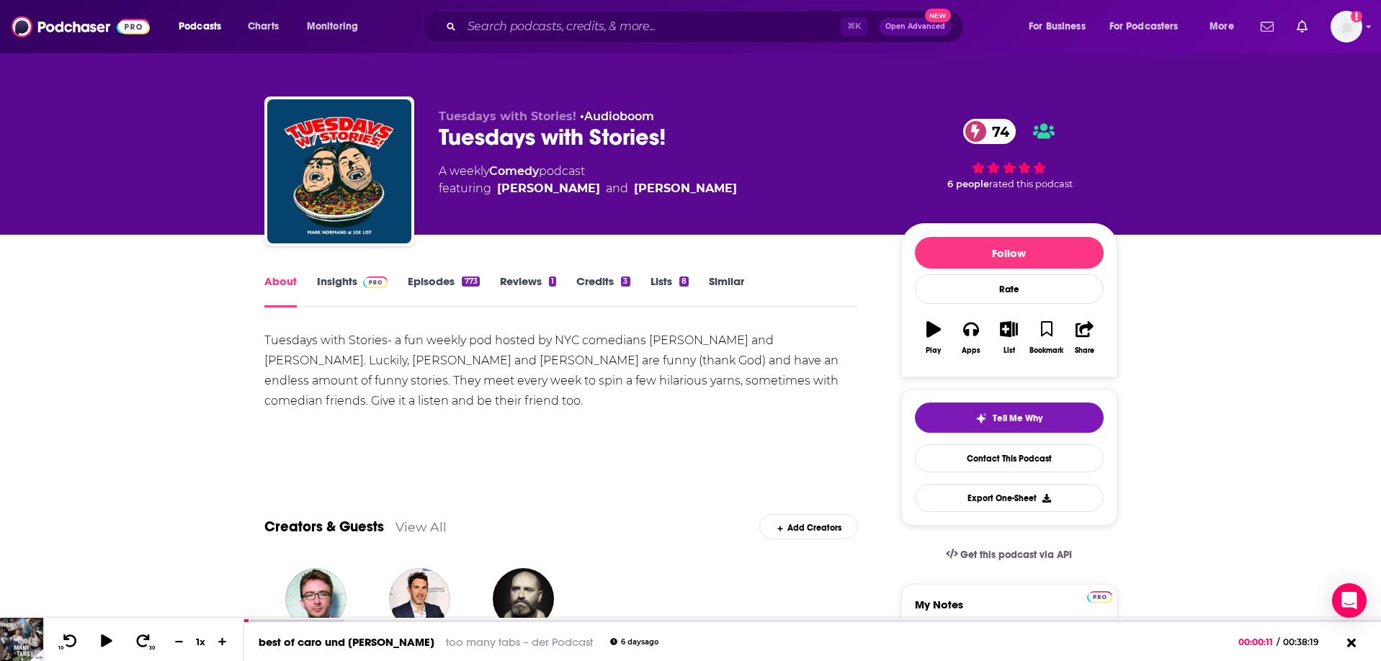
click at [431, 285] on link "Episodes 773" at bounding box center [443, 290] width 71 height 33
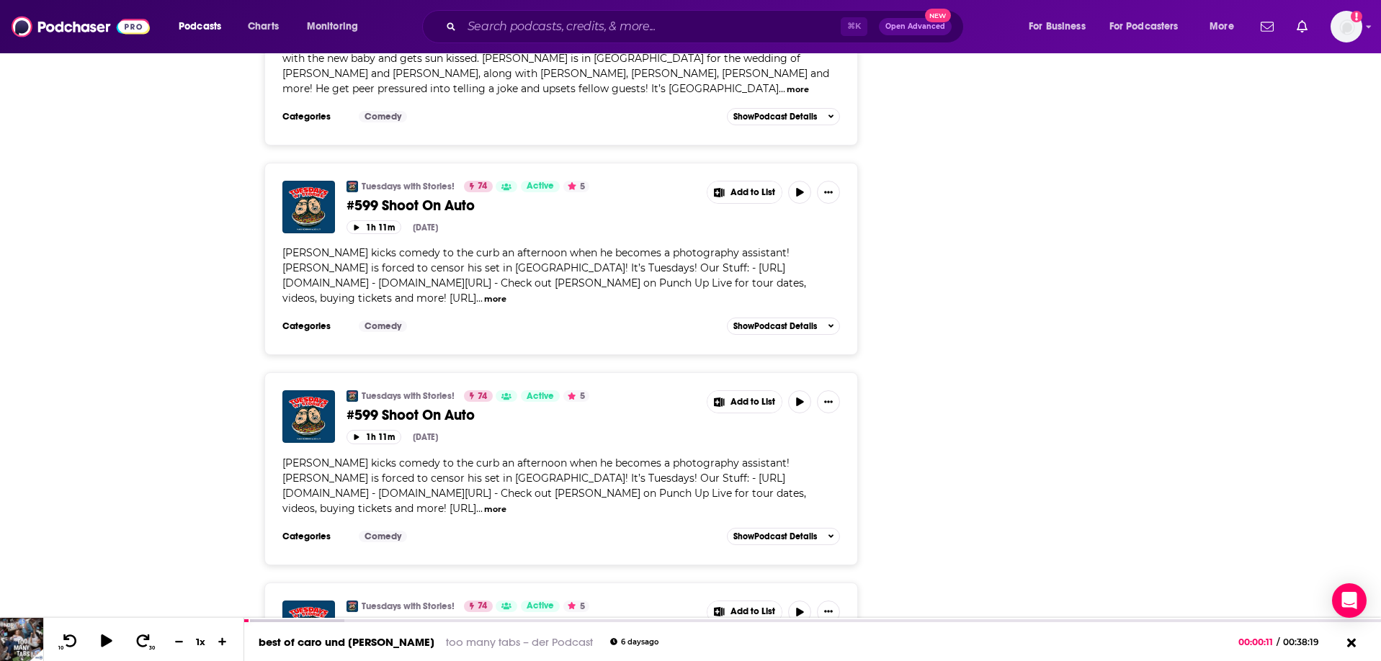
scroll to position [4031, 0]
click at [144, 637] on icon at bounding box center [143, 641] width 14 height 14
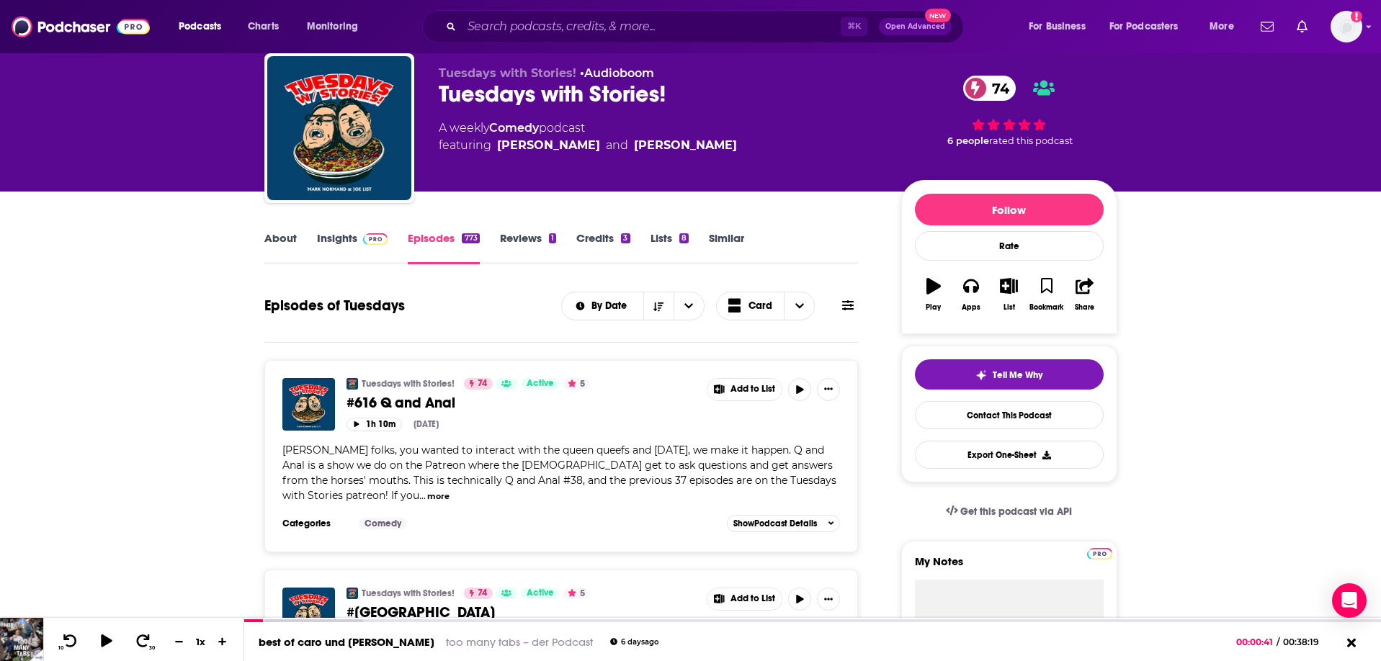
scroll to position [0, 0]
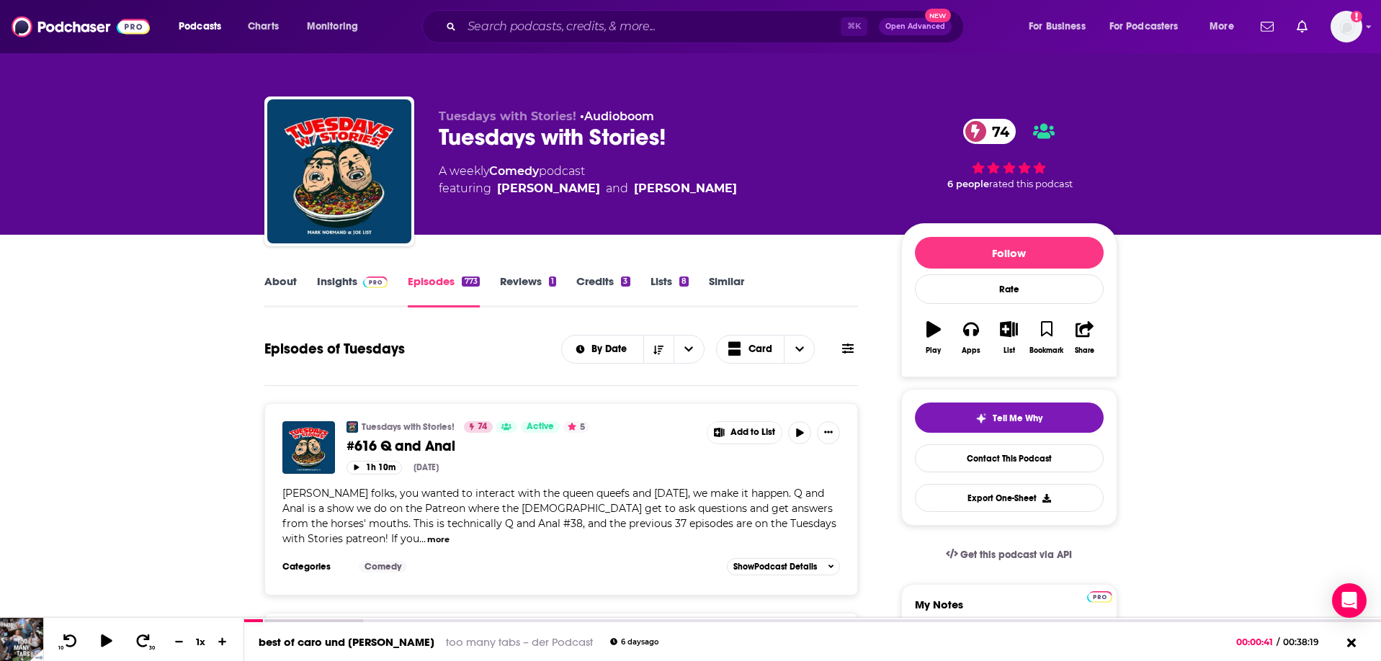
click at [272, 285] on link "About" at bounding box center [280, 290] width 32 height 33
